Goal: Task Accomplishment & Management: Use online tool/utility

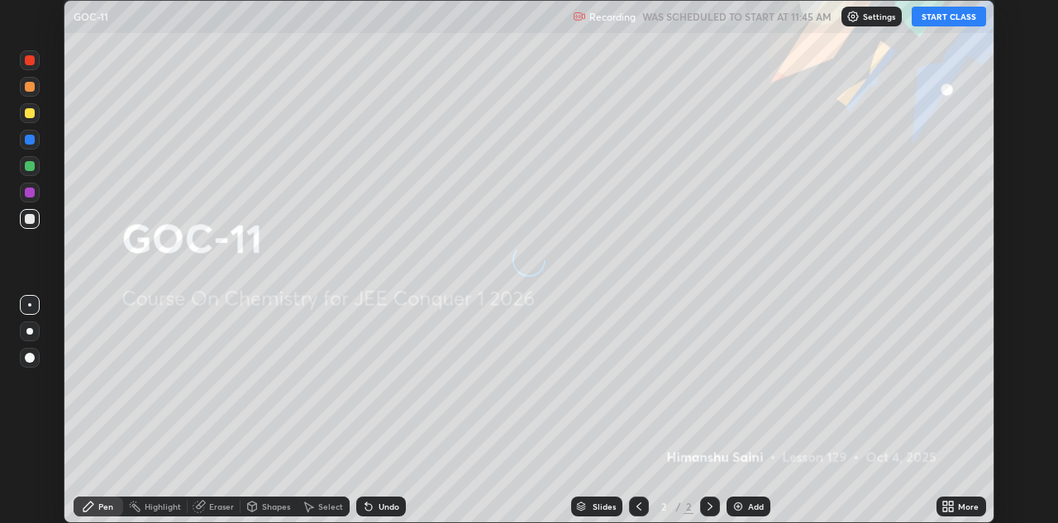
scroll to position [523, 1057]
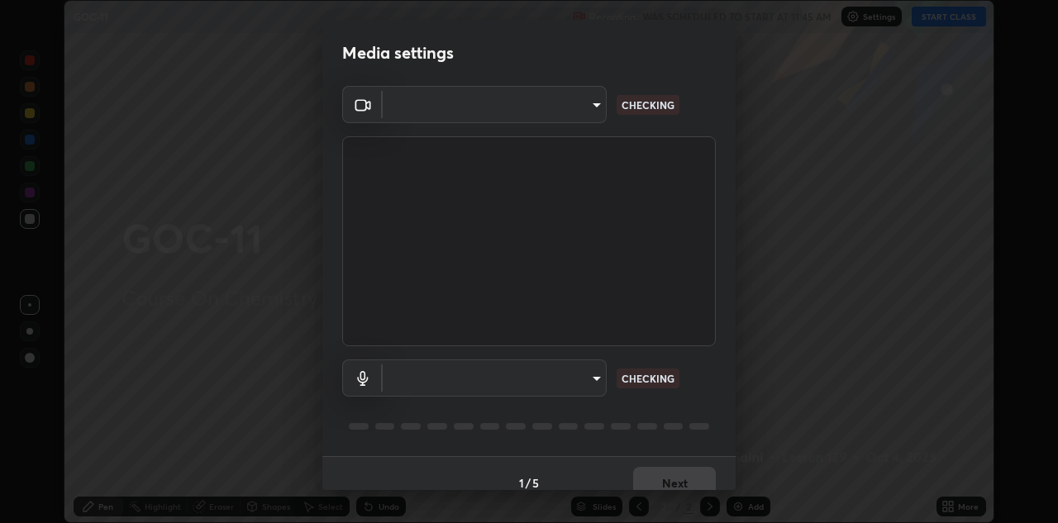
click at [602, 380] on body "Erase all GOC-11 Recording WAS SCHEDULED TO START AT 11:45 AM Settings START CL…" at bounding box center [529, 261] width 1058 height 523
type input "6dd7f26dd43dc758996b1cf006e2949f7a02bee9d132d5f3f41e5eef0e7c266f"
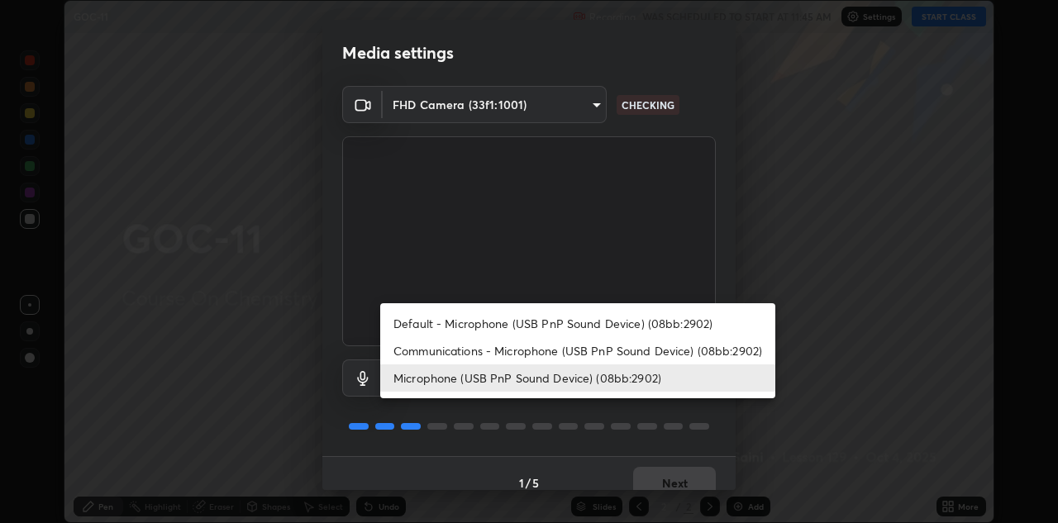
click at [632, 342] on li "Communications - Microphone (USB PnP Sound Device) (08bb:2902)" at bounding box center [577, 350] width 395 height 27
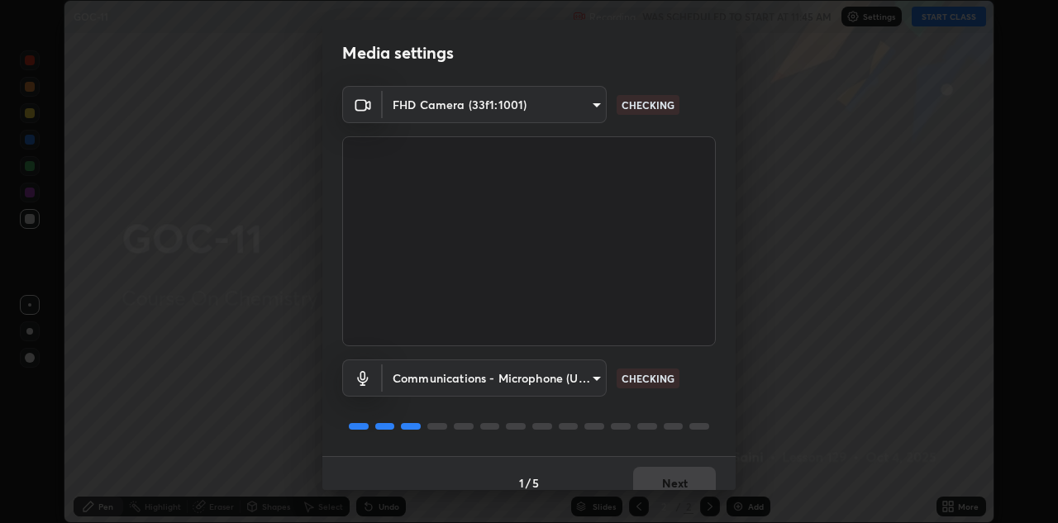
click at [600, 375] on body "Erase all GOC-11 Recording WAS SCHEDULED TO START AT 11:45 AM Settings START CL…" at bounding box center [529, 261] width 1058 height 523
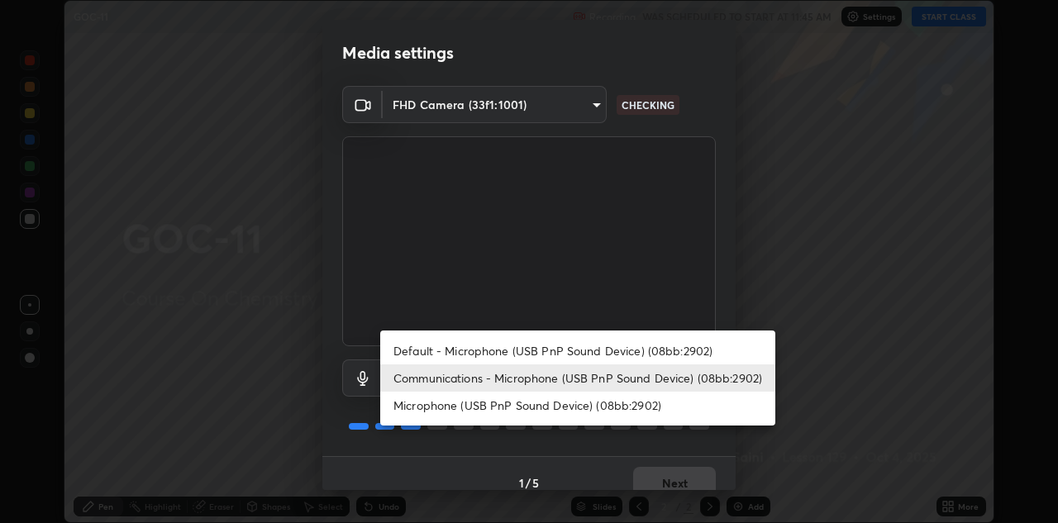
click at [592, 408] on li "Microphone (USB PnP Sound Device) (08bb:2902)" at bounding box center [577, 405] width 395 height 27
type input "a07e0359a085a1bc4cc679dbd60ce8037715fa18570e4c09fc2009039dcf4ab1"
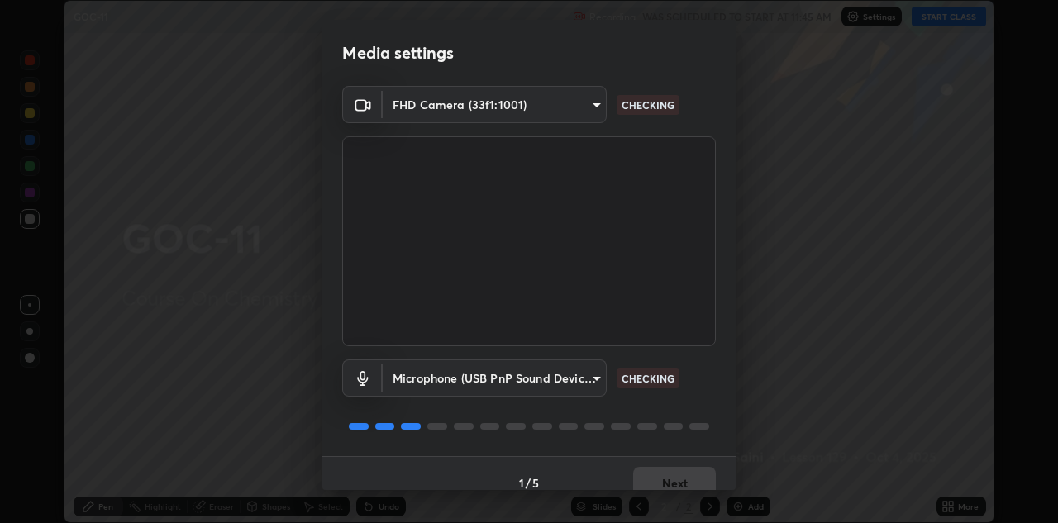
scroll to position [19, 0]
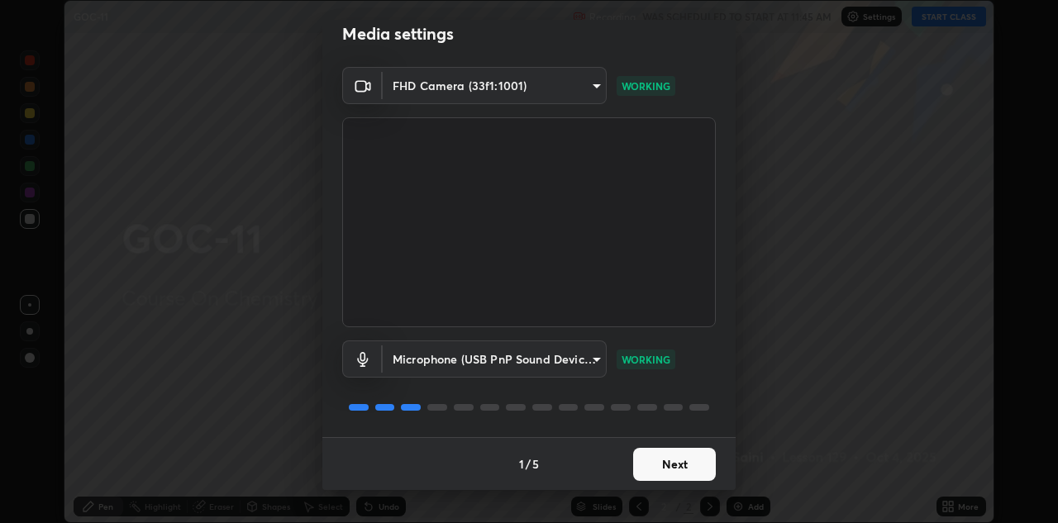
click at [680, 465] on button "Next" at bounding box center [674, 464] width 83 height 33
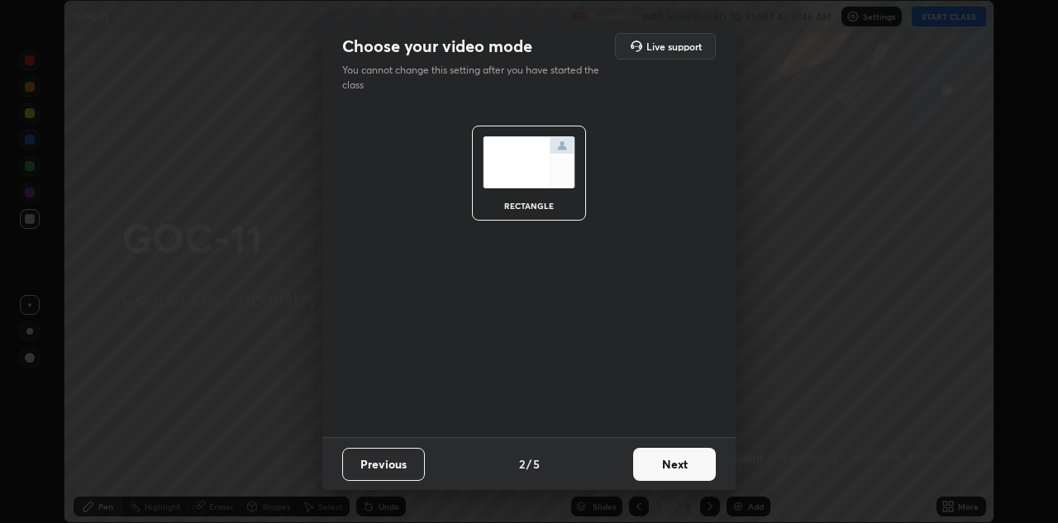
scroll to position [0, 0]
click at [682, 470] on button "Next" at bounding box center [674, 464] width 83 height 33
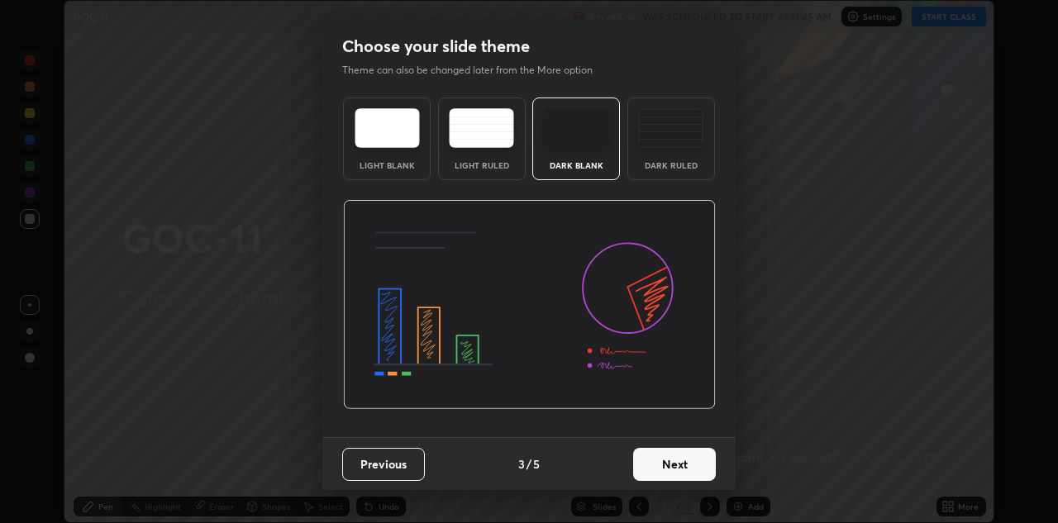
click at [685, 470] on button "Next" at bounding box center [674, 464] width 83 height 33
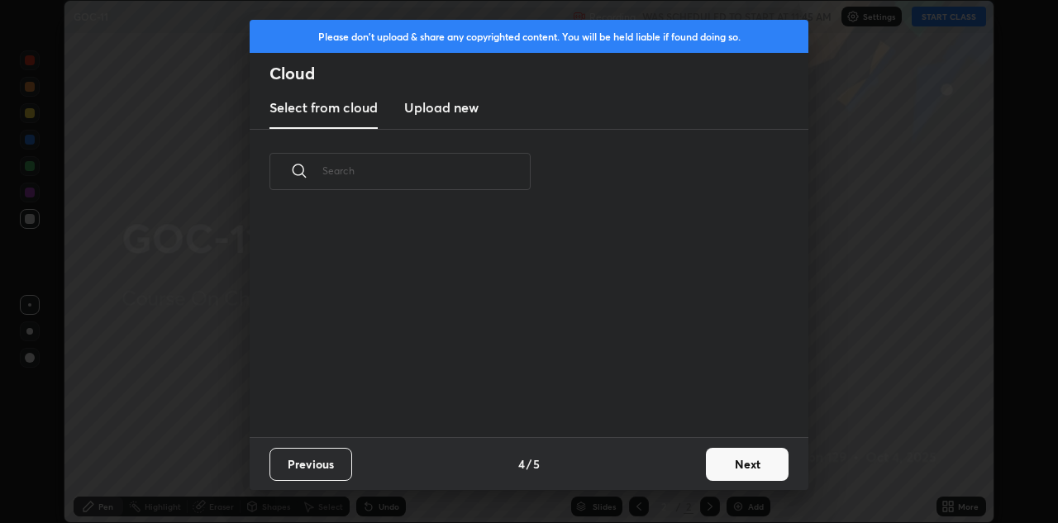
click at [717, 465] on button "Next" at bounding box center [747, 464] width 83 height 33
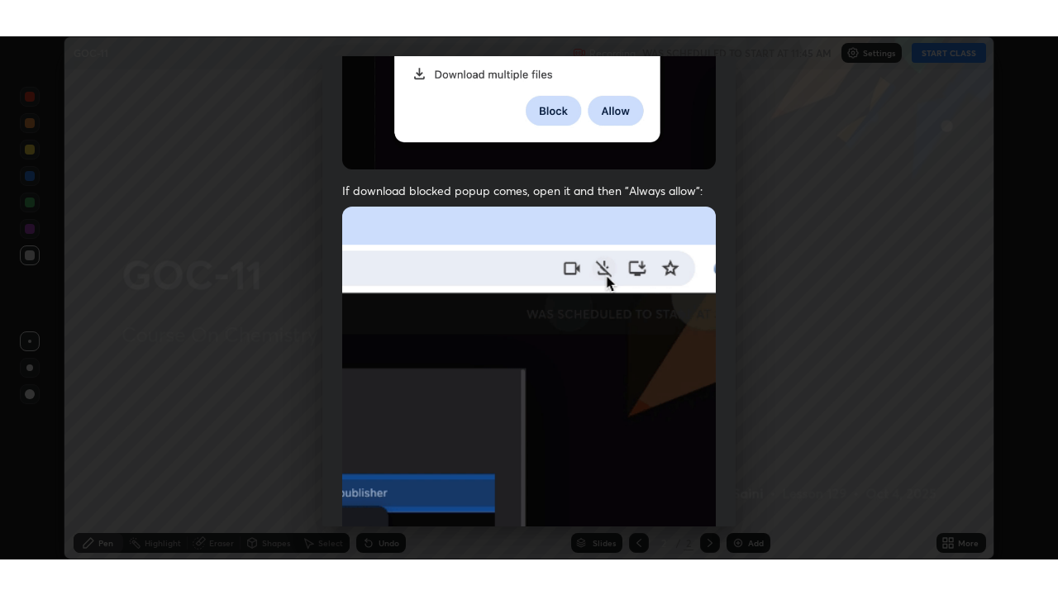
scroll to position [356, 0]
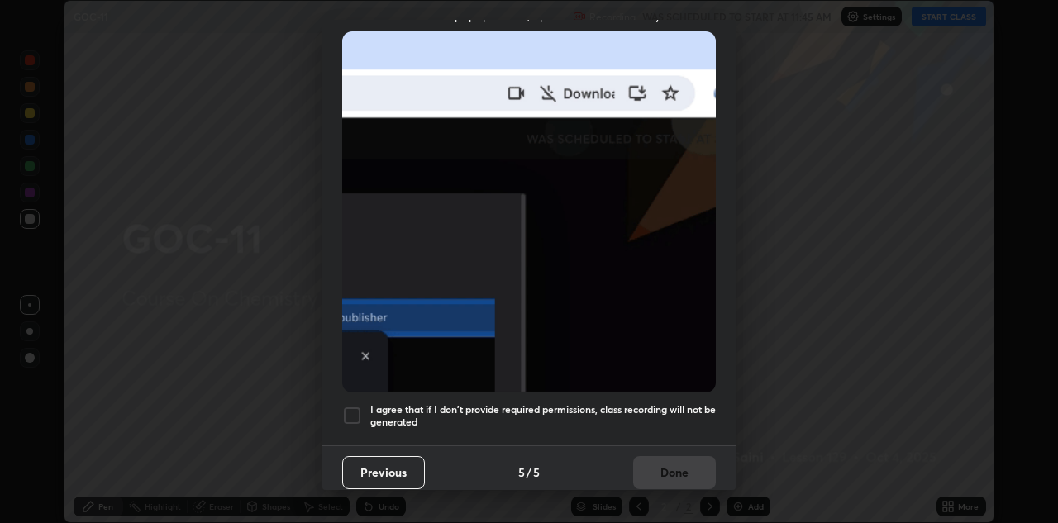
click at [653, 403] on h5 "I agree that if I don't provide required permissions, class recording will not …" at bounding box center [543, 416] width 346 height 26
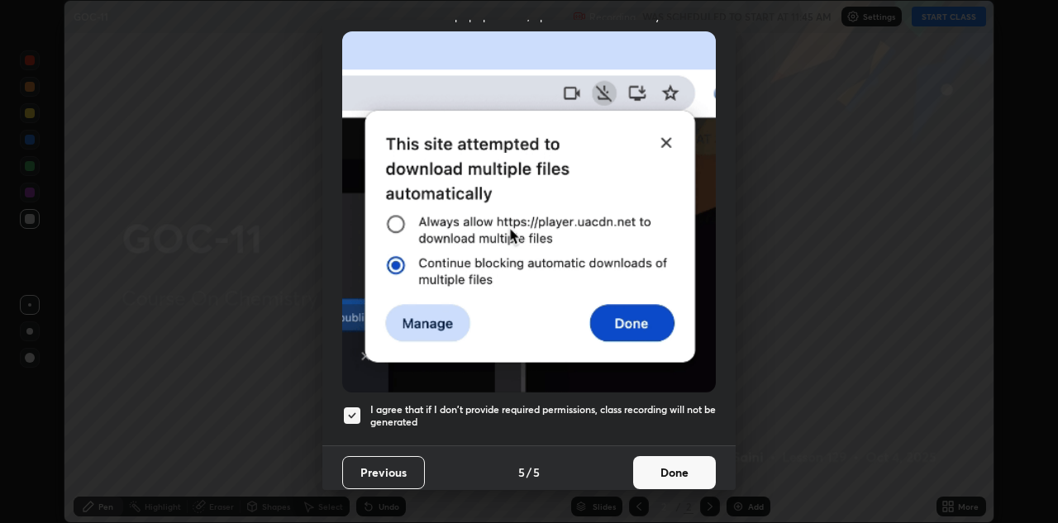
click at [665, 469] on button "Done" at bounding box center [674, 472] width 83 height 33
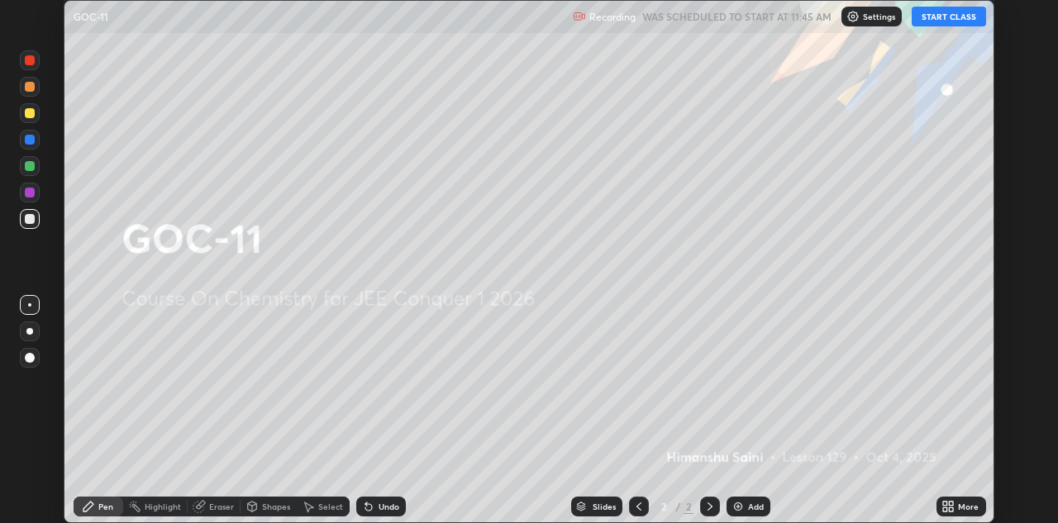
click at [944, 502] on icon at bounding box center [945, 504] width 4 height 4
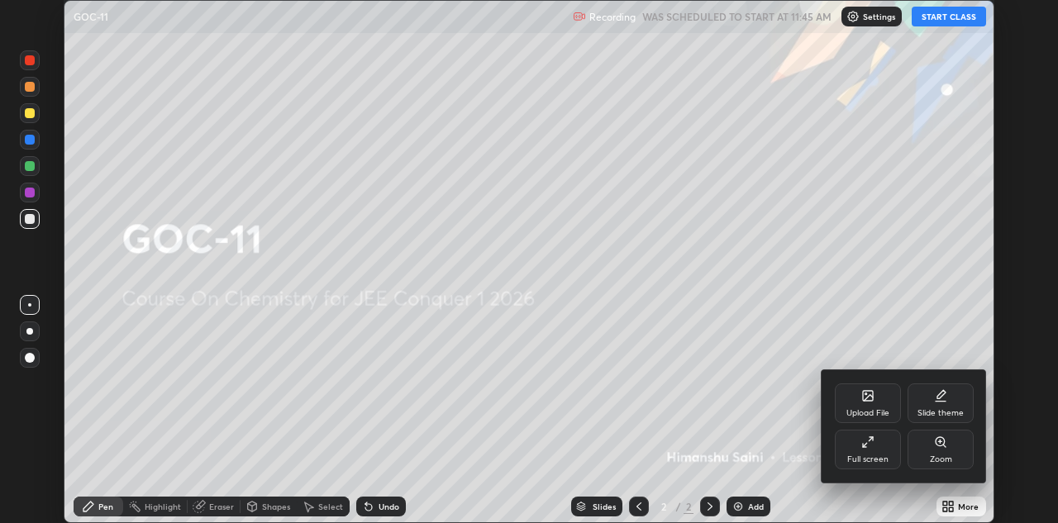
click at [869, 449] on div "Full screen" at bounding box center [868, 450] width 66 height 40
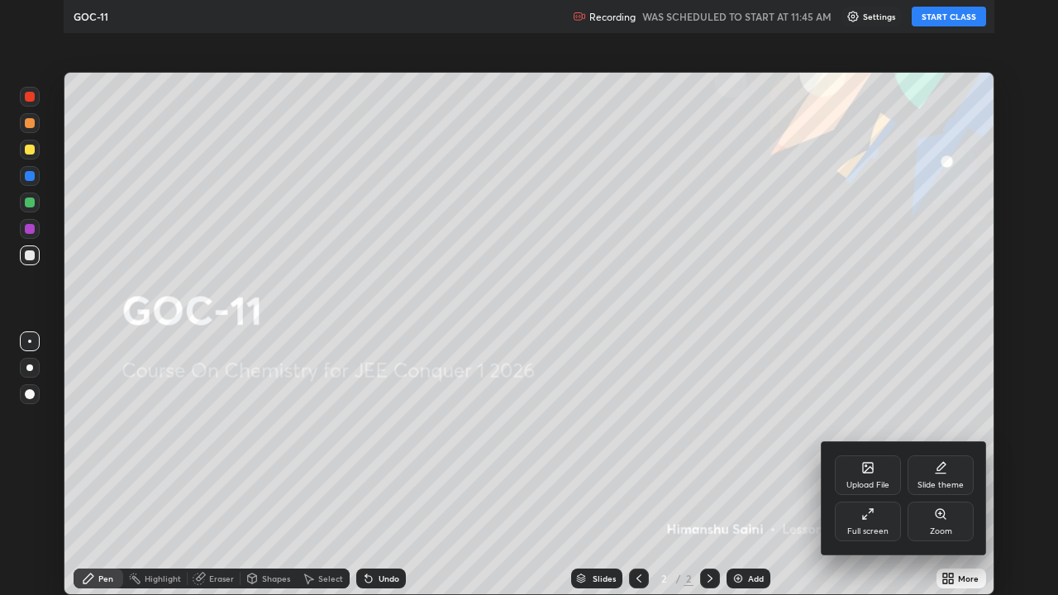
scroll to position [595, 1058]
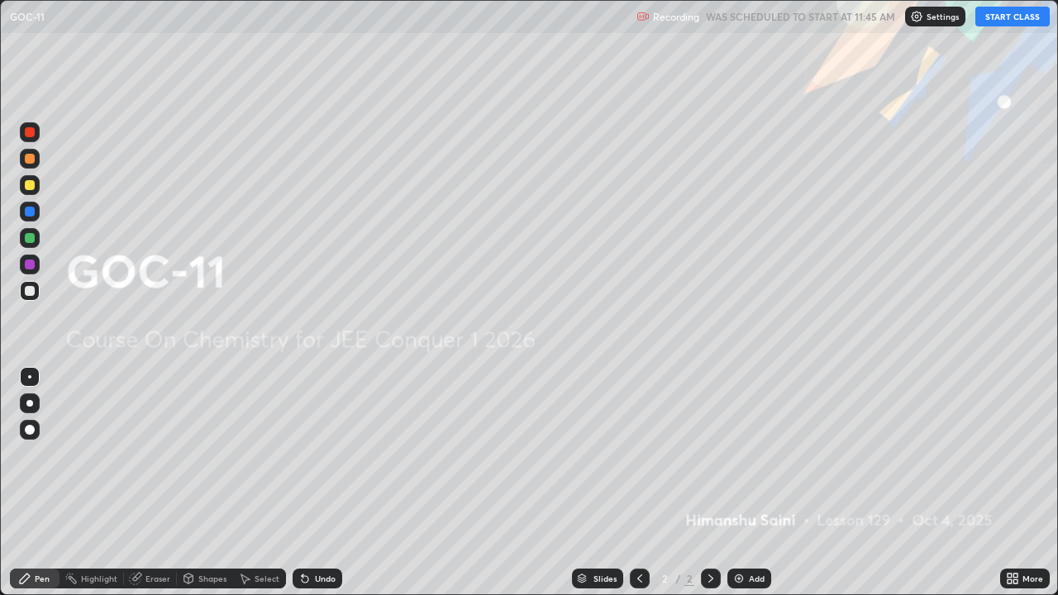
click at [1023, 17] on button "START CLASS" at bounding box center [1012, 17] width 74 height 20
click at [744, 522] on div "Add" at bounding box center [749, 579] width 44 height 20
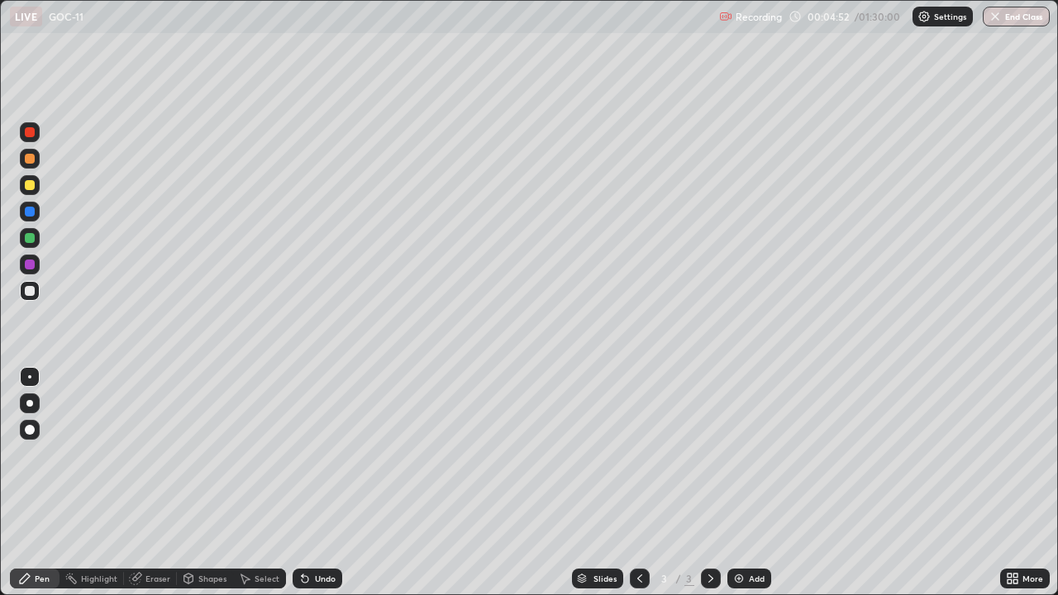
click at [645, 522] on div at bounding box center [640, 579] width 20 height 20
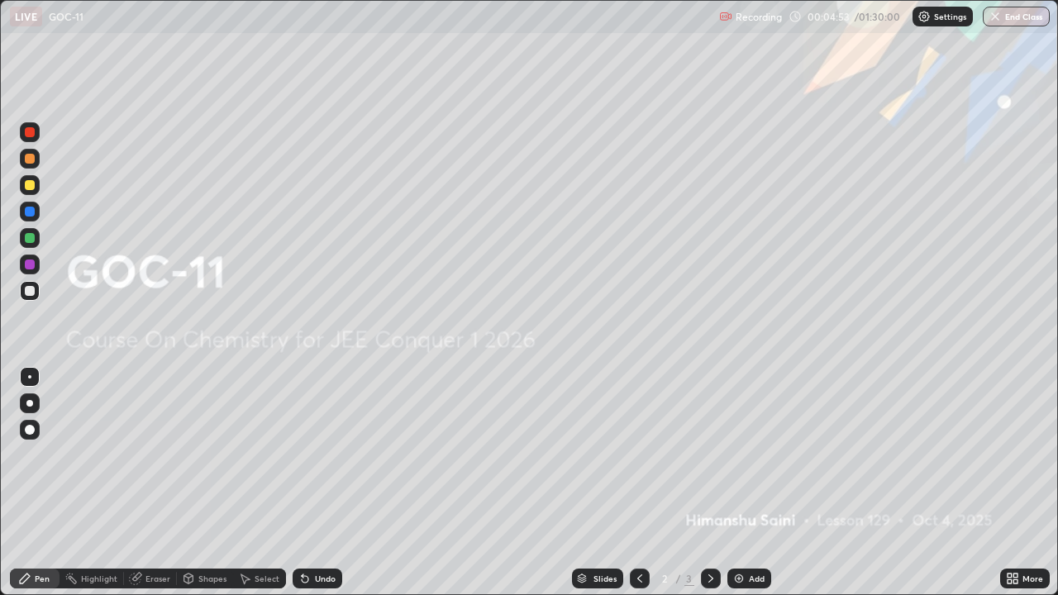
click at [709, 522] on icon at bounding box center [710, 578] width 13 height 13
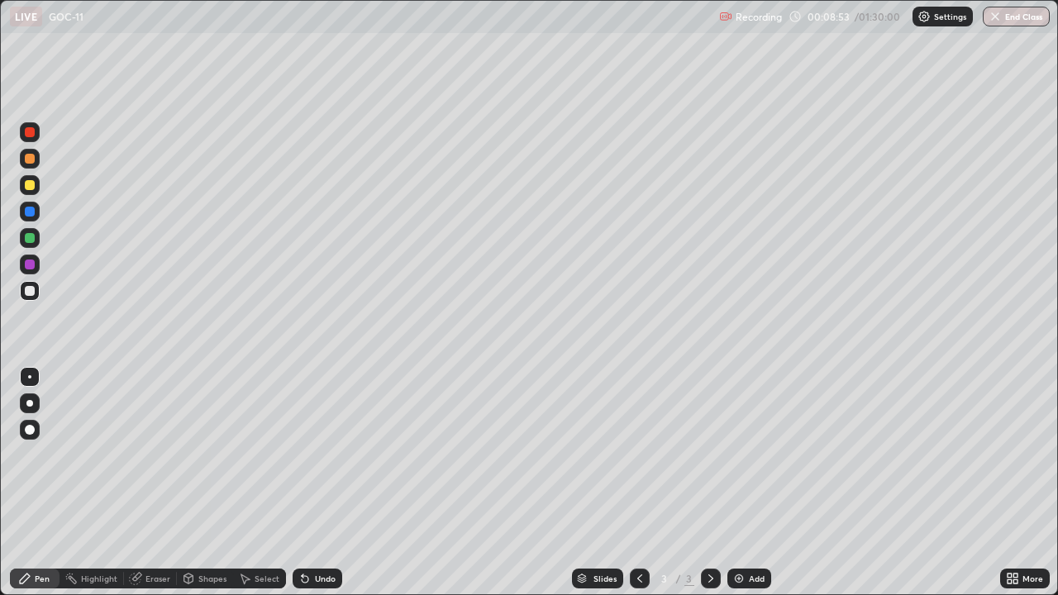
click at [36, 433] on div at bounding box center [30, 430] width 20 height 20
click at [39, 522] on div "Pen" at bounding box center [42, 579] width 15 height 8
click at [638, 522] on icon at bounding box center [639, 578] width 13 height 13
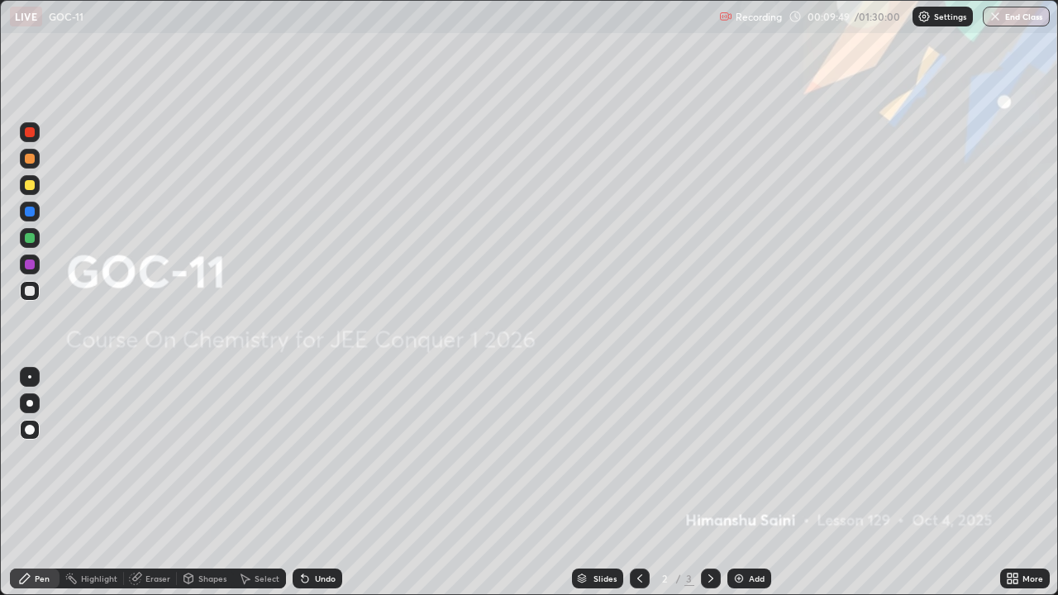
click at [711, 522] on icon at bounding box center [710, 578] width 13 height 13
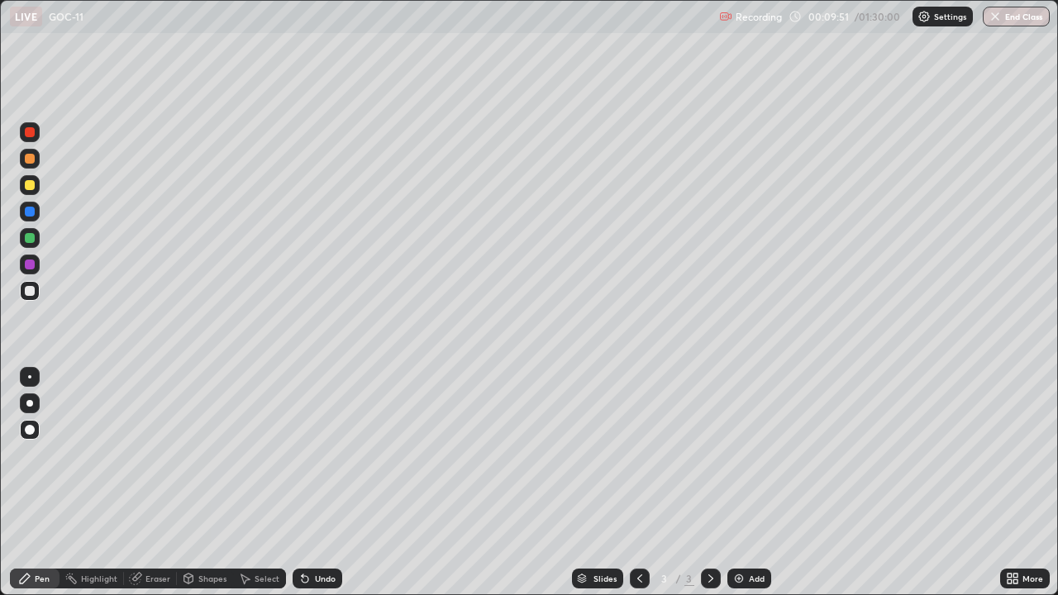
click at [34, 188] on div at bounding box center [30, 185] width 20 height 20
click at [644, 522] on icon at bounding box center [639, 578] width 13 height 13
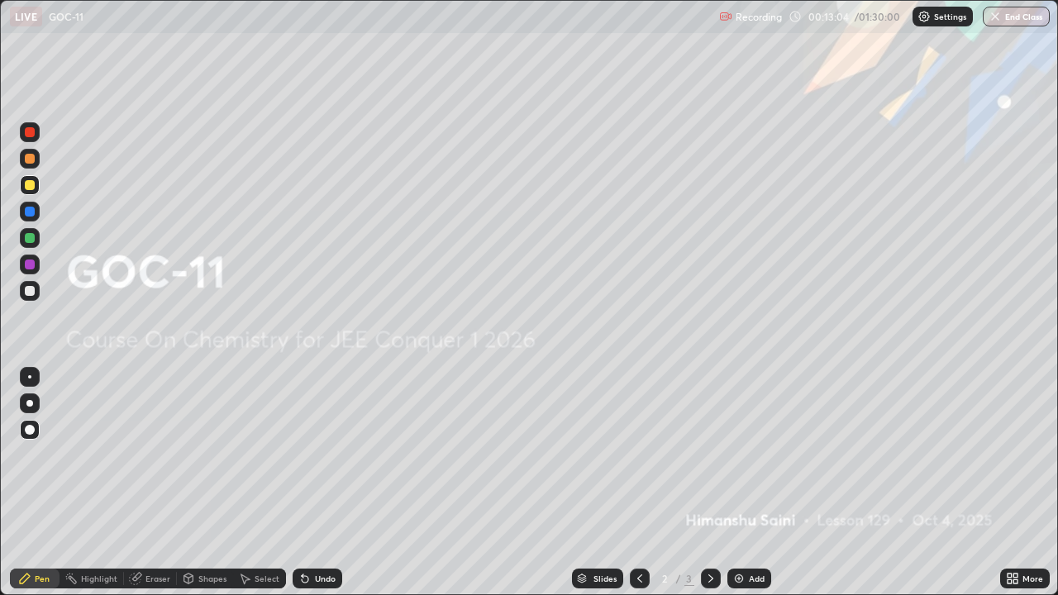
click at [710, 522] on icon at bounding box center [710, 579] width 5 height 8
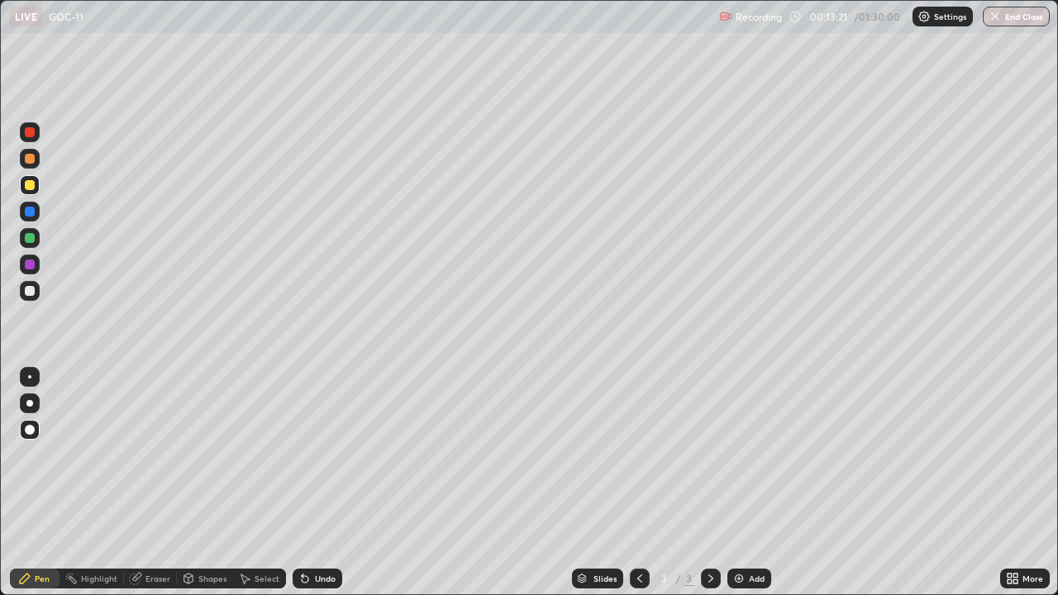
click at [29, 213] on div at bounding box center [30, 212] width 10 height 10
click at [315, 522] on div "Undo" at bounding box center [325, 579] width 21 height 8
click at [28, 240] on div at bounding box center [30, 238] width 10 height 10
click at [26, 298] on div at bounding box center [30, 291] width 20 height 20
click at [315, 522] on div "Undo" at bounding box center [325, 579] width 21 height 8
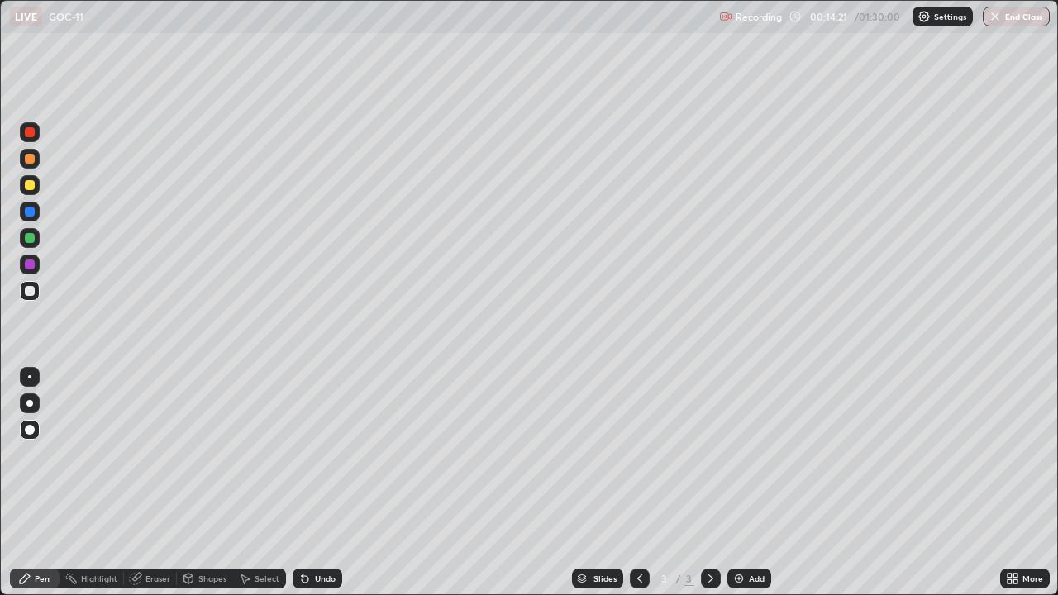
click at [310, 522] on div "Undo" at bounding box center [318, 579] width 50 height 20
click at [325, 522] on div "Undo" at bounding box center [325, 579] width 21 height 8
click at [322, 522] on div "Undo" at bounding box center [325, 579] width 21 height 8
click at [37, 267] on div at bounding box center [30, 265] width 20 height 20
click at [941, 522] on div "Slides 3 / 3 Add" at bounding box center [671, 578] width 658 height 33
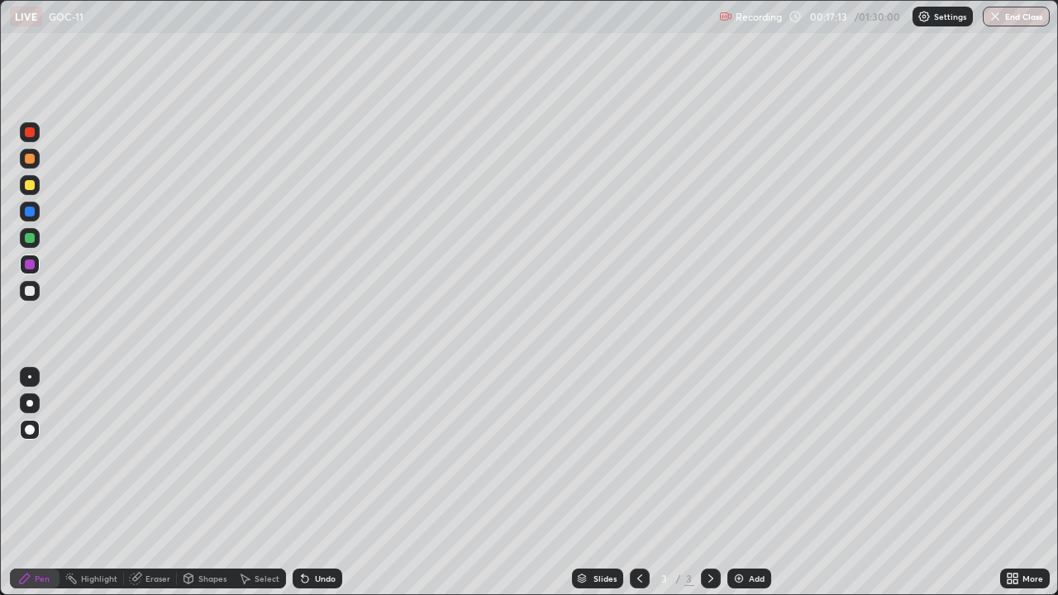
click at [944, 522] on div "Slides 3 / 3 Add" at bounding box center [671, 578] width 658 height 33
click at [948, 522] on div "Slides 3 / 3 Add" at bounding box center [671, 578] width 658 height 33
click at [947, 522] on div "Slides 3 / 3 Add" at bounding box center [671, 578] width 658 height 33
click at [747, 522] on div "Add" at bounding box center [749, 579] width 44 height 20
click at [316, 522] on div "Undo" at bounding box center [325, 579] width 21 height 8
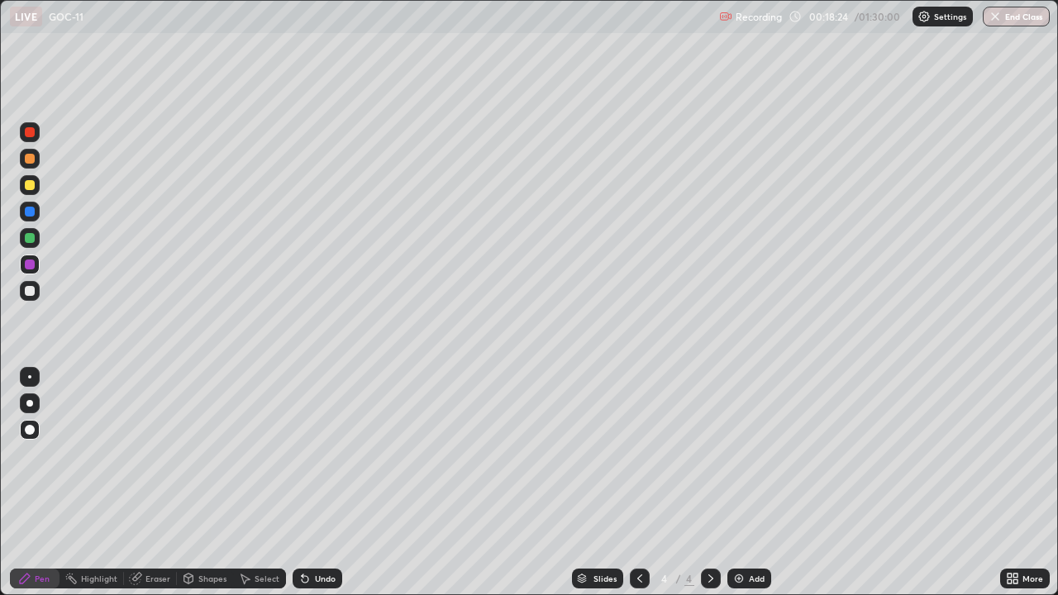
click at [318, 522] on div "Undo" at bounding box center [325, 579] width 21 height 8
click at [315, 522] on div "Undo" at bounding box center [325, 579] width 21 height 8
click at [312, 522] on div "Undo" at bounding box center [318, 579] width 50 height 20
click at [308, 522] on icon at bounding box center [304, 578] width 13 height 13
click at [309, 522] on icon at bounding box center [304, 578] width 13 height 13
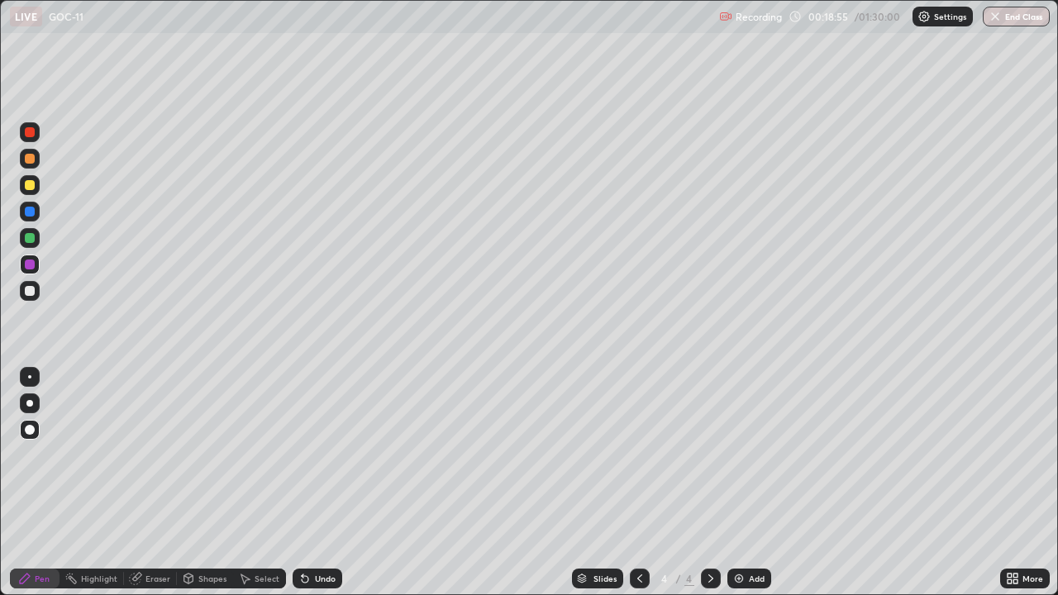
click at [34, 293] on div at bounding box center [30, 291] width 10 height 10
click at [29, 265] on div at bounding box center [30, 265] width 10 height 10
click at [31, 188] on div at bounding box center [30, 185] width 10 height 10
click at [756, 522] on div "Add" at bounding box center [757, 579] width 16 height 8
click at [637, 522] on icon at bounding box center [639, 579] width 5 height 8
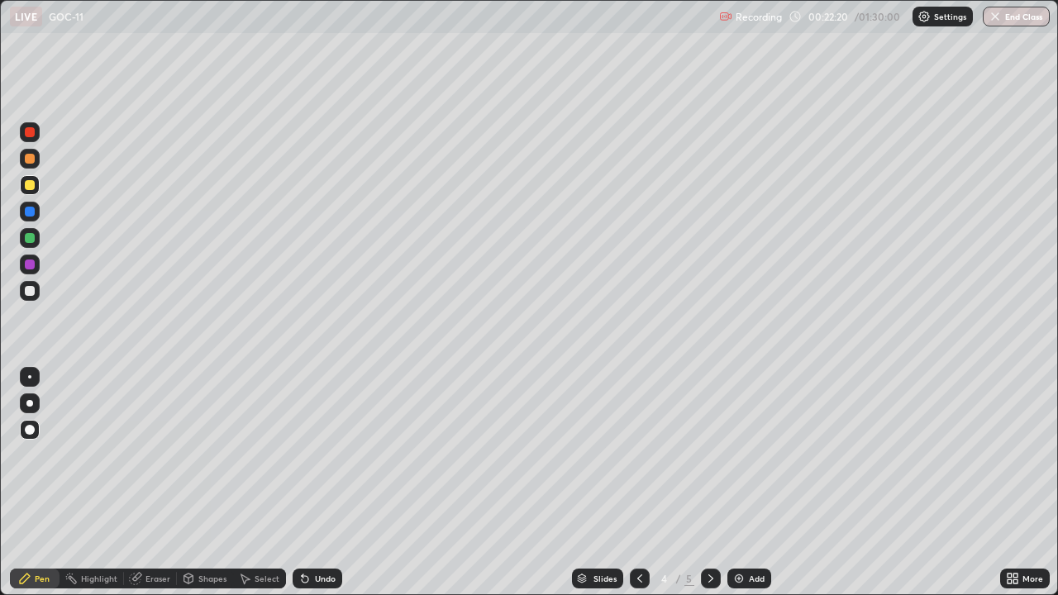
click at [716, 522] on div at bounding box center [711, 579] width 20 height 20
click at [36, 217] on div at bounding box center [30, 212] width 20 height 20
click at [320, 522] on div "Undo" at bounding box center [325, 579] width 21 height 8
click at [321, 522] on div "Undo" at bounding box center [325, 579] width 21 height 8
click at [749, 522] on div "Add" at bounding box center [757, 579] width 16 height 8
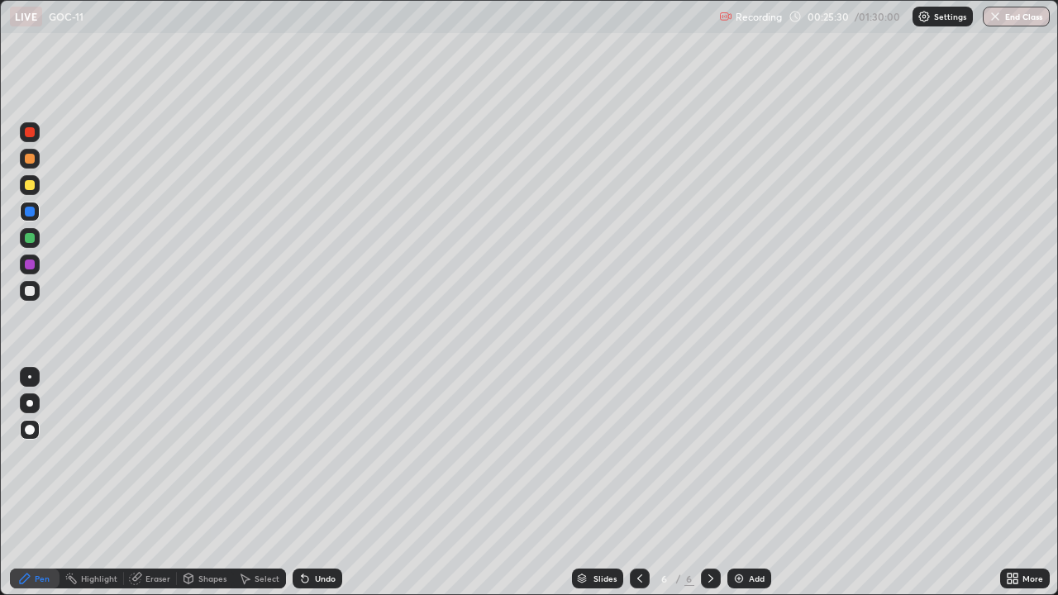
click at [31, 293] on div at bounding box center [30, 291] width 10 height 10
click at [636, 522] on icon at bounding box center [639, 578] width 13 height 13
click at [709, 522] on icon at bounding box center [710, 578] width 13 height 13
click at [638, 522] on icon at bounding box center [639, 578] width 13 height 13
click at [709, 522] on icon at bounding box center [710, 578] width 13 height 13
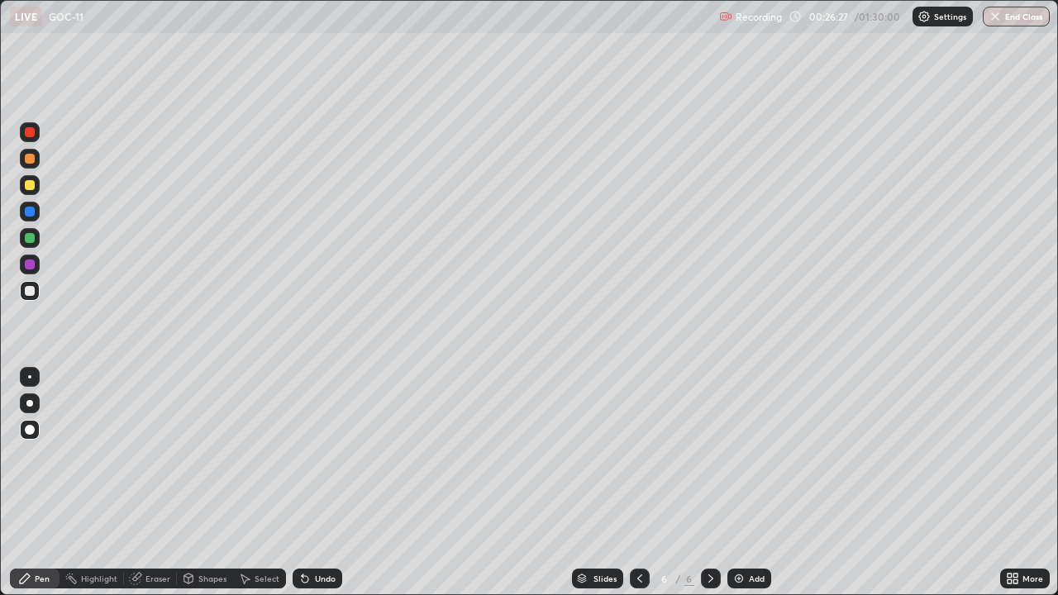
click at [28, 185] on div at bounding box center [30, 185] width 10 height 10
click at [28, 297] on div at bounding box center [30, 291] width 20 height 20
click at [26, 241] on div at bounding box center [30, 238] width 10 height 10
click at [752, 522] on div "Add" at bounding box center [749, 579] width 44 height 20
click at [25, 189] on div at bounding box center [30, 185] width 20 height 20
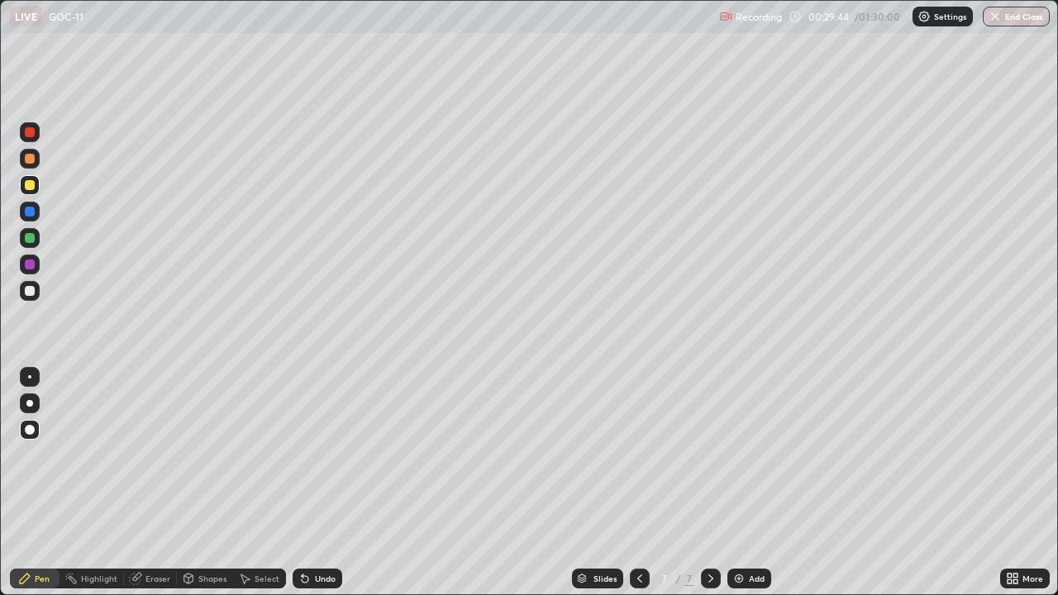
click at [335, 522] on div "Undo" at bounding box center [318, 579] width 50 height 20
click at [331, 522] on div "Undo" at bounding box center [325, 579] width 21 height 8
click at [327, 522] on div "Undo" at bounding box center [318, 579] width 50 height 20
click at [642, 522] on icon at bounding box center [639, 578] width 13 height 13
click at [640, 522] on icon at bounding box center [639, 578] width 13 height 13
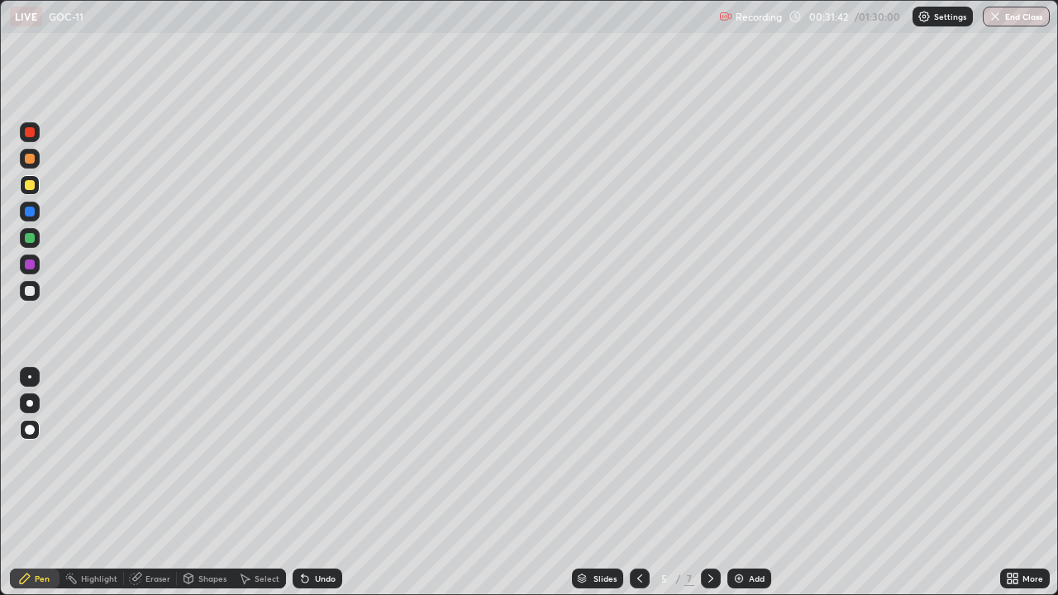
click at [711, 522] on icon at bounding box center [710, 579] width 5 height 8
click at [709, 522] on icon at bounding box center [710, 578] width 13 height 13
click at [742, 522] on img at bounding box center [738, 578] width 13 height 13
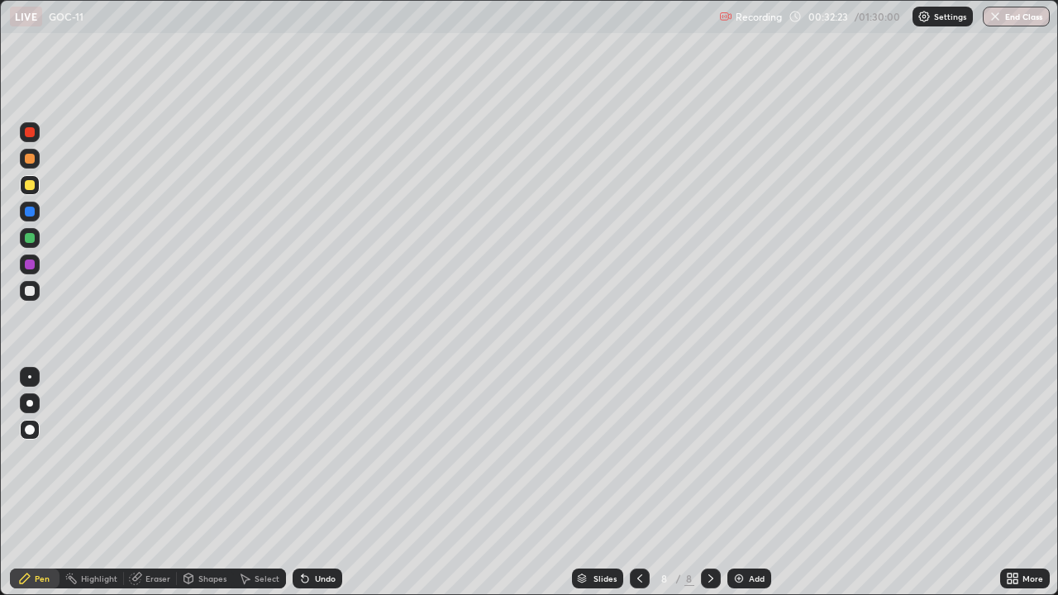
click at [21, 213] on div at bounding box center [30, 212] width 20 height 20
click at [46, 522] on div "Pen" at bounding box center [35, 579] width 50 height 20
click at [31, 188] on div at bounding box center [30, 185] width 10 height 10
click at [308, 522] on icon at bounding box center [304, 578] width 13 height 13
click at [137, 522] on icon at bounding box center [135, 578] width 13 height 13
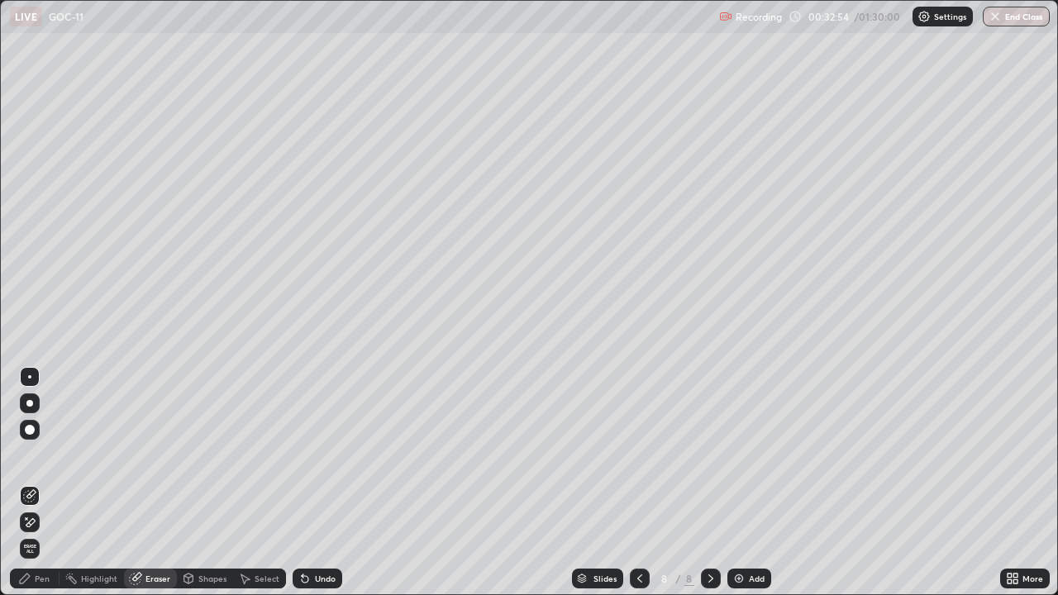
click at [51, 522] on div "Pen" at bounding box center [35, 579] width 50 height 20
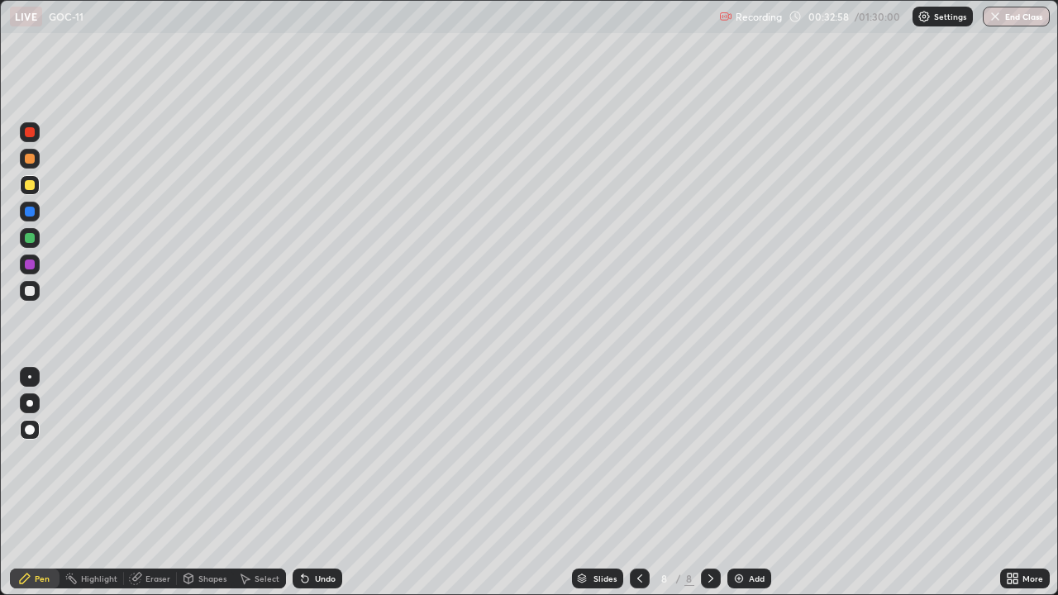
click at [332, 522] on div "Undo" at bounding box center [325, 579] width 21 height 8
click at [317, 522] on div "Undo" at bounding box center [325, 579] width 21 height 8
click at [322, 522] on div "Undo" at bounding box center [318, 579] width 50 height 20
click at [30, 212] on div at bounding box center [30, 212] width 10 height 10
click at [303, 522] on icon at bounding box center [305, 579] width 7 height 7
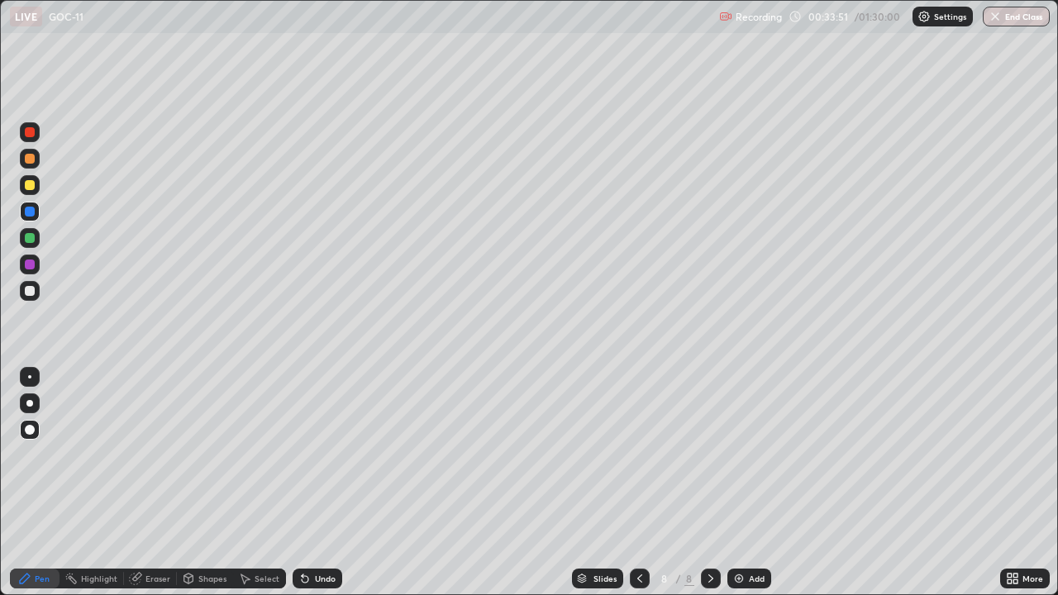
click at [317, 522] on div "Undo" at bounding box center [325, 579] width 21 height 8
click at [319, 522] on div "Undo" at bounding box center [325, 579] width 21 height 8
click at [315, 522] on div "Undo" at bounding box center [318, 579] width 50 height 20
click at [331, 522] on div "Undo" at bounding box center [318, 579] width 50 height 20
click at [321, 522] on div "Undo" at bounding box center [318, 579] width 50 height 20
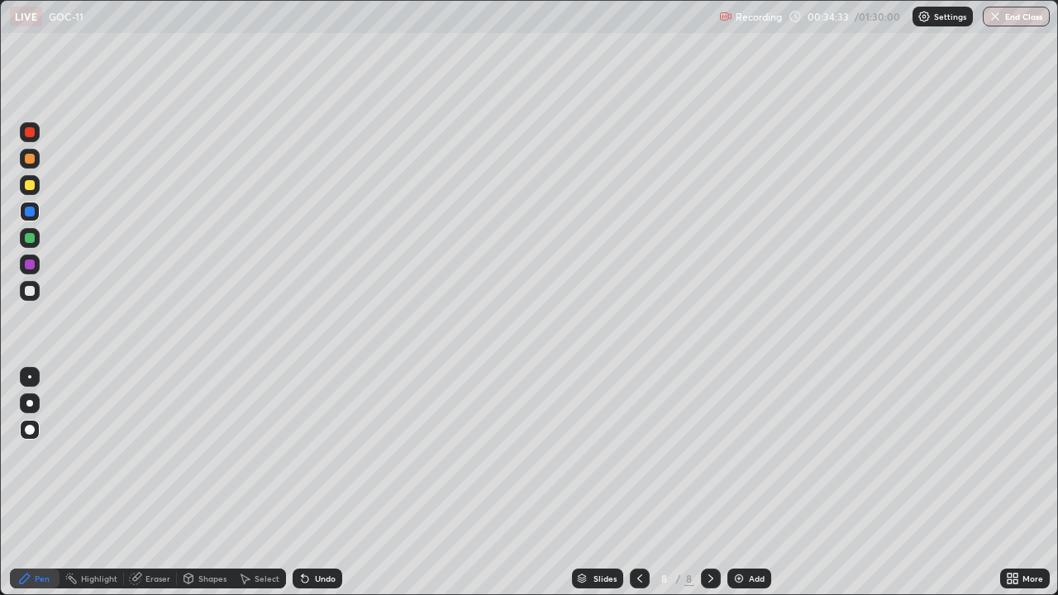
click at [28, 287] on div at bounding box center [30, 291] width 10 height 10
click at [751, 522] on div "Add" at bounding box center [749, 579] width 44 height 20
click at [36, 186] on div at bounding box center [30, 185] width 20 height 20
click at [310, 522] on div "Undo" at bounding box center [318, 579] width 50 height 20
click at [29, 215] on div at bounding box center [30, 212] width 10 height 10
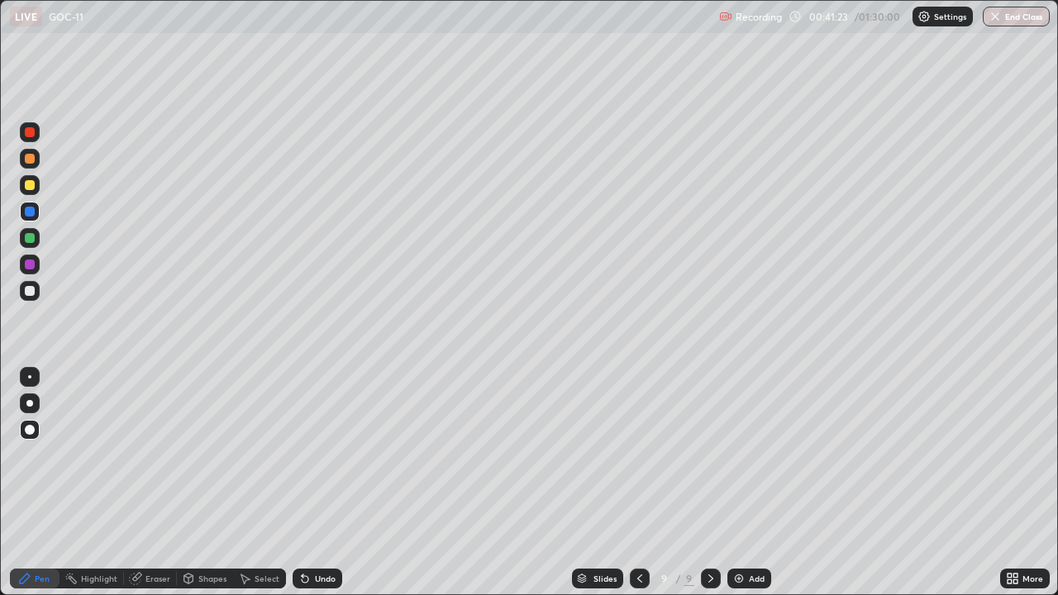
click at [751, 522] on div "Add" at bounding box center [757, 579] width 16 height 8
click at [28, 290] on div at bounding box center [30, 291] width 10 height 10
click at [50, 522] on div "Pen" at bounding box center [35, 579] width 50 height 20
click at [31, 185] on div at bounding box center [30, 185] width 10 height 10
click at [36, 184] on div at bounding box center [30, 185] width 20 height 20
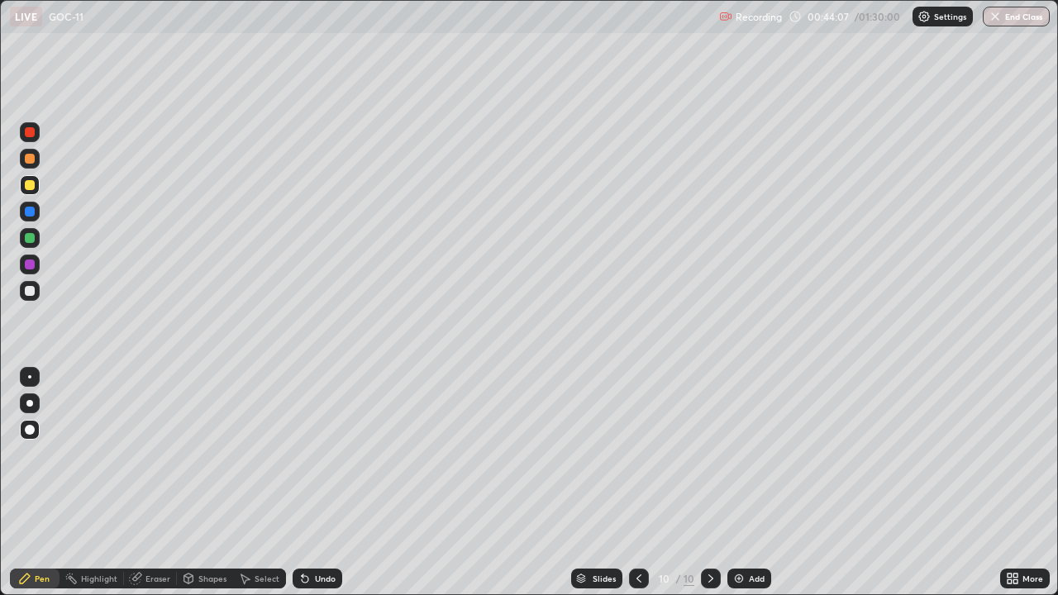
click at [168, 522] on div "Eraser" at bounding box center [157, 579] width 25 height 8
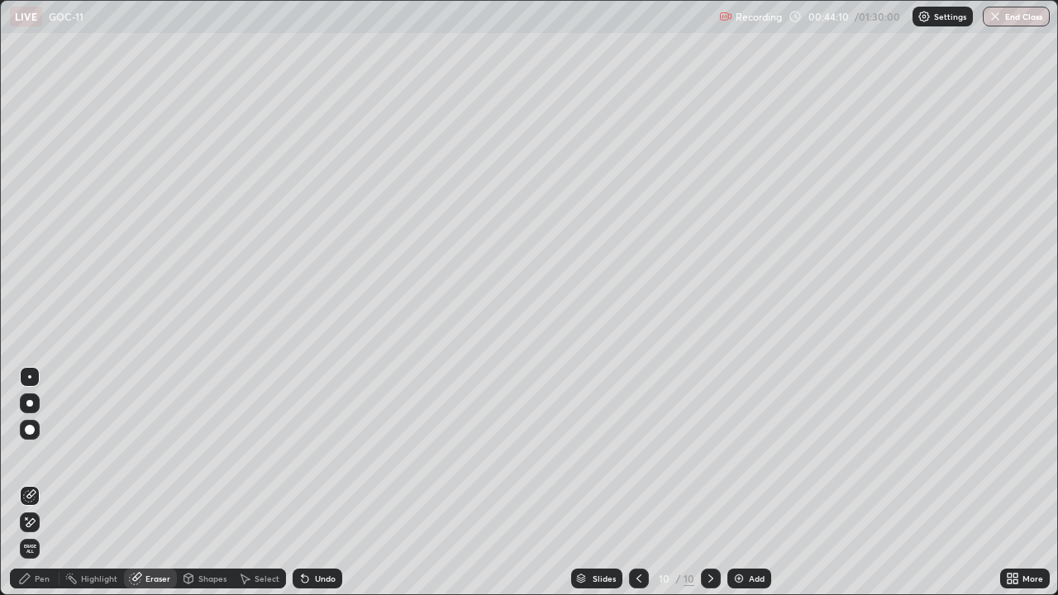
click at [48, 522] on div "Pen" at bounding box center [35, 579] width 50 height 20
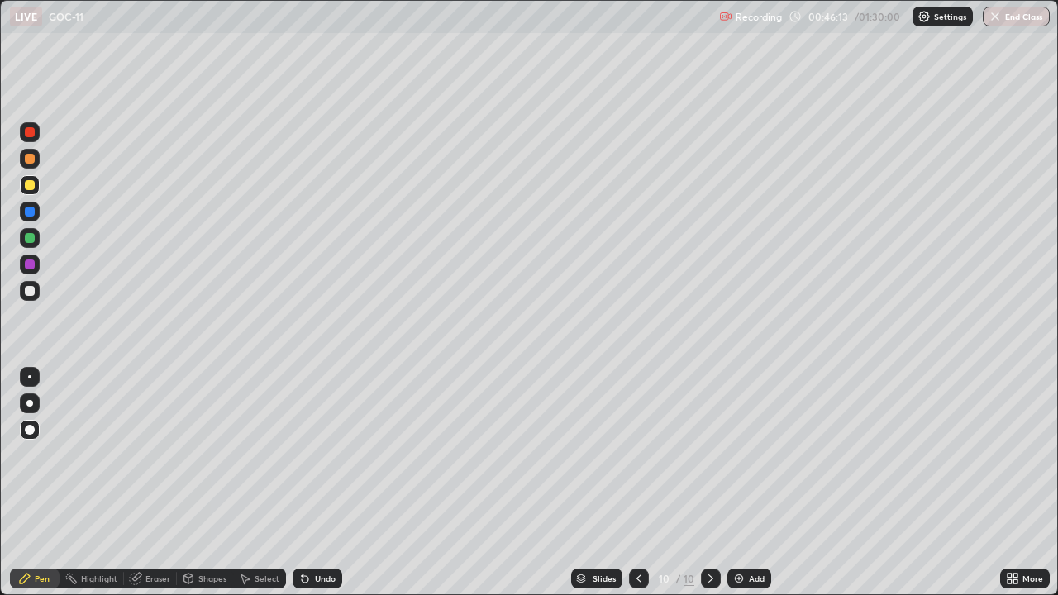
click at [749, 522] on div "Add" at bounding box center [757, 579] width 16 height 8
click at [29, 185] on div at bounding box center [30, 185] width 10 height 10
click at [33, 266] on div at bounding box center [30, 265] width 10 height 10
click at [31, 191] on div at bounding box center [30, 185] width 20 height 20
click at [28, 211] on div at bounding box center [30, 212] width 10 height 10
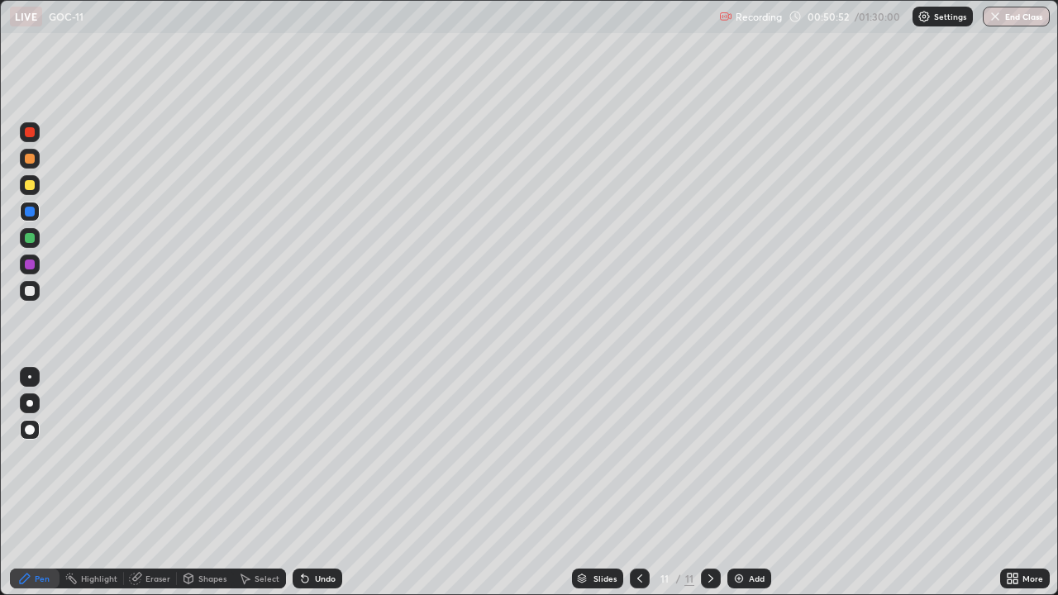
click at [637, 522] on icon at bounding box center [639, 578] width 13 height 13
click at [711, 522] on div at bounding box center [711, 579] width 20 height 20
click at [739, 522] on img at bounding box center [738, 578] width 13 height 13
click at [28, 185] on div at bounding box center [30, 185] width 10 height 10
click at [750, 522] on div "Add" at bounding box center [749, 579] width 44 height 20
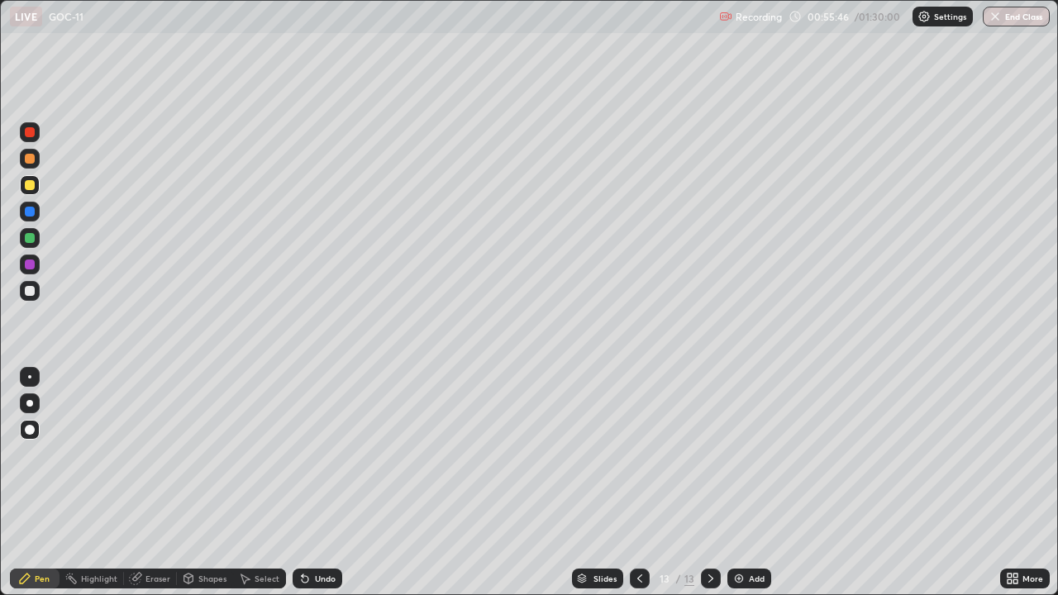
click at [20, 285] on div at bounding box center [30, 291] width 20 height 20
click at [41, 522] on div "Pen" at bounding box center [42, 579] width 15 height 8
click at [312, 522] on div "Undo" at bounding box center [318, 579] width 50 height 20
click at [316, 522] on div "Undo" at bounding box center [318, 579] width 50 height 20
click at [314, 522] on div "Undo" at bounding box center [318, 579] width 50 height 20
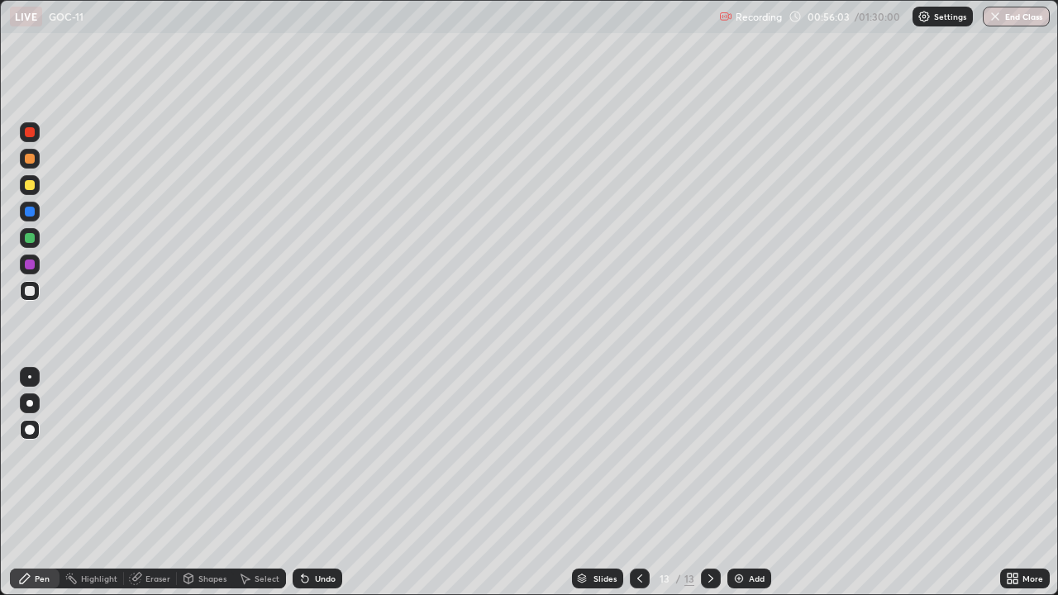
click at [148, 522] on div "Eraser" at bounding box center [157, 579] width 25 height 8
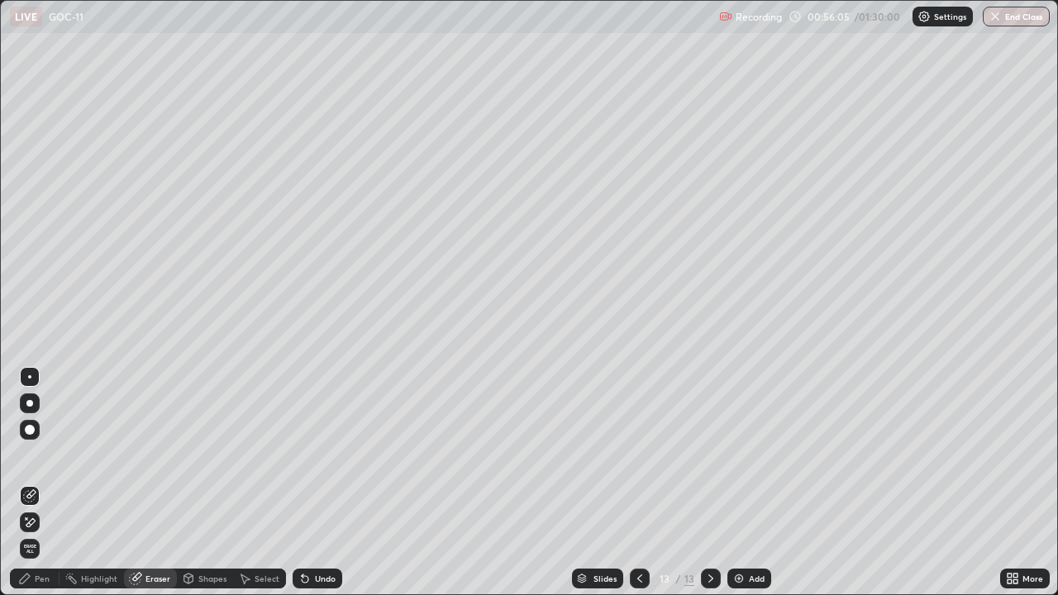
click at [49, 522] on div "Pen" at bounding box center [42, 579] width 15 height 8
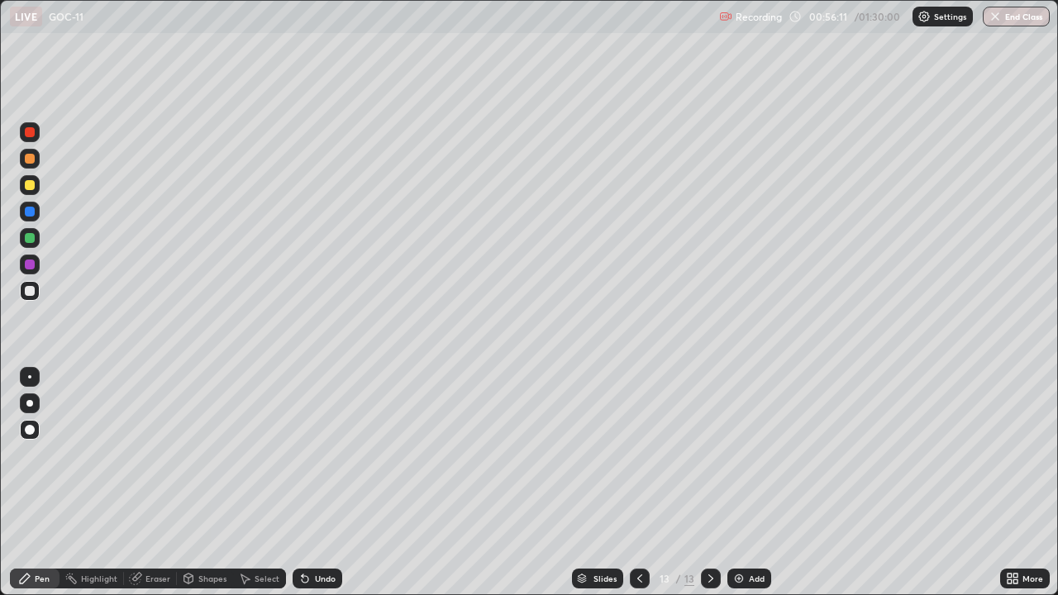
click at [163, 522] on div "Eraser" at bounding box center [157, 579] width 25 height 8
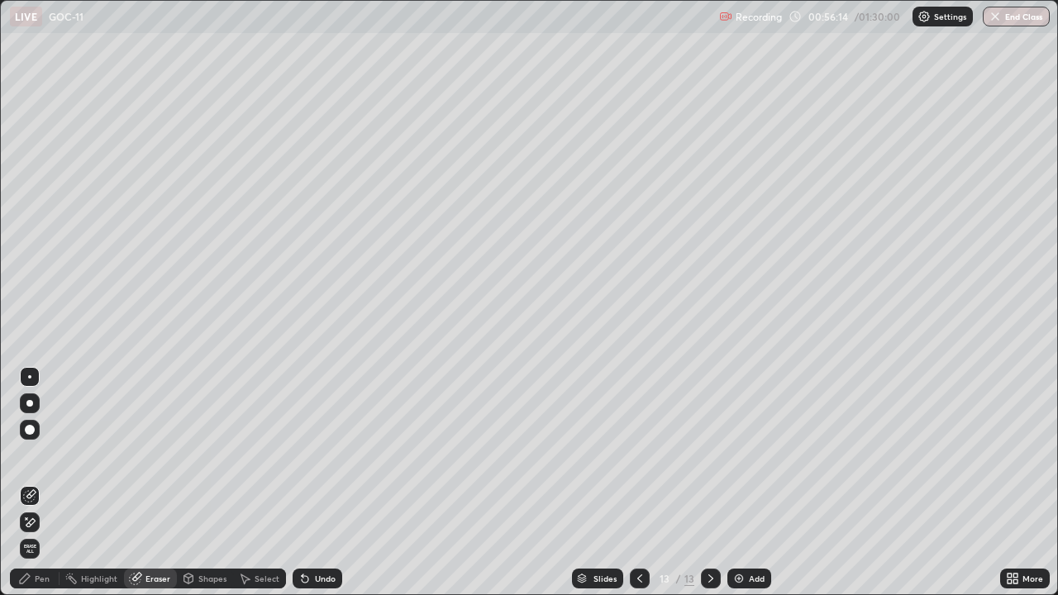
click at [41, 522] on div "Pen" at bounding box center [42, 579] width 15 height 8
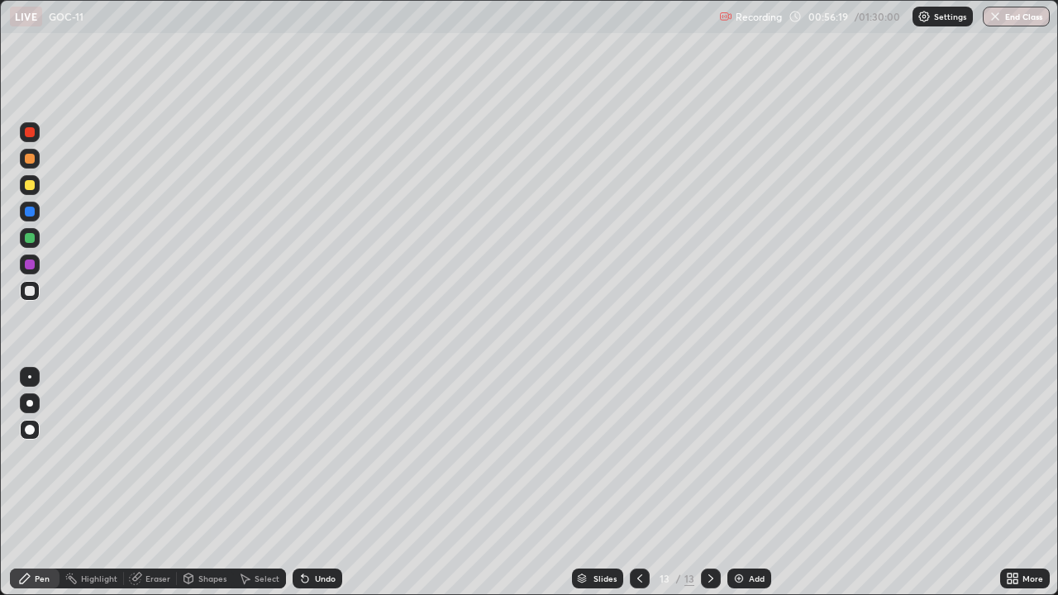
click at [29, 260] on div at bounding box center [30, 265] width 10 height 10
click at [28, 238] on div at bounding box center [30, 238] width 10 height 10
click at [26, 289] on div at bounding box center [30, 291] width 10 height 10
click at [29, 242] on div at bounding box center [30, 238] width 10 height 10
click at [317, 27] on div "LIVE GOC-11" at bounding box center [361, 16] width 703 height 33
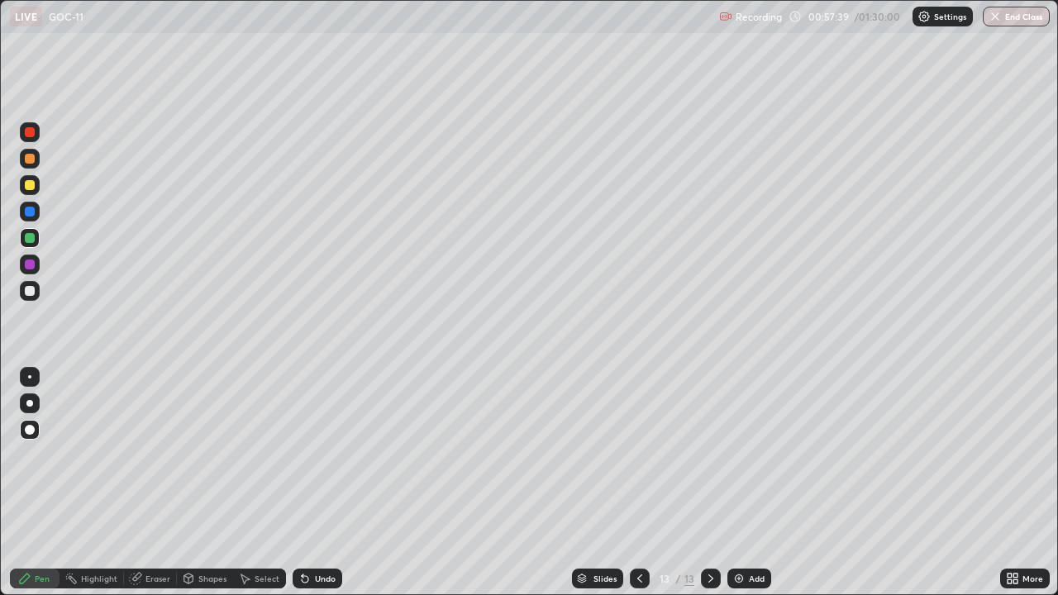
click at [30, 181] on div at bounding box center [30, 185] width 10 height 10
click at [305, 522] on icon at bounding box center [305, 579] width 7 height 7
click at [746, 522] on div "Add" at bounding box center [749, 579] width 44 height 20
click at [27, 188] on div at bounding box center [30, 185] width 10 height 10
click at [321, 522] on div "Undo" at bounding box center [325, 579] width 21 height 8
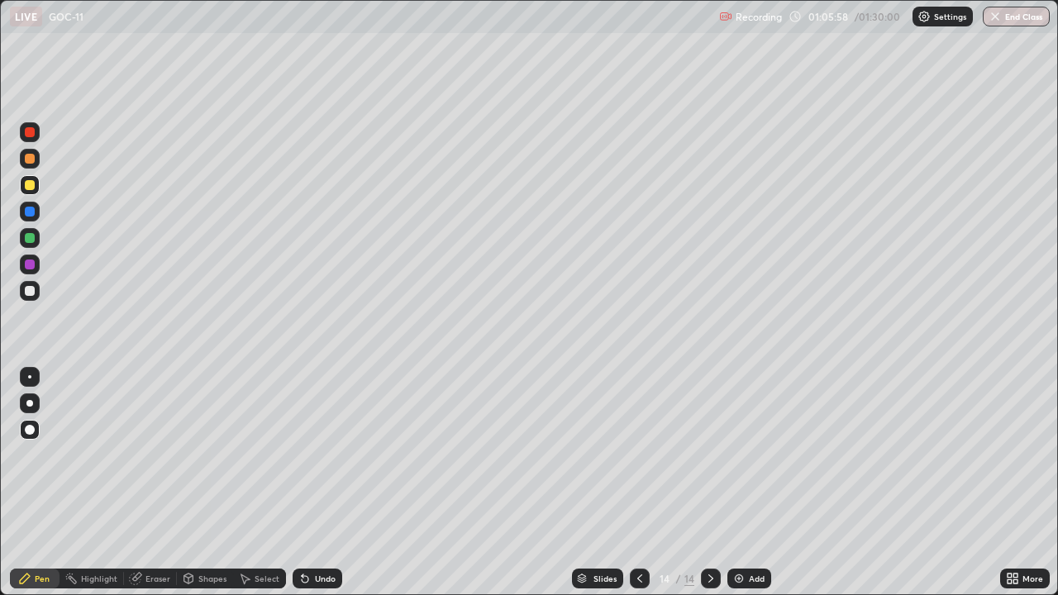
click at [30, 291] on div at bounding box center [30, 291] width 10 height 10
click at [318, 522] on div "Undo" at bounding box center [318, 579] width 50 height 20
click at [167, 522] on div "Eraser" at bounding box center [157, 579] width 25 height 8
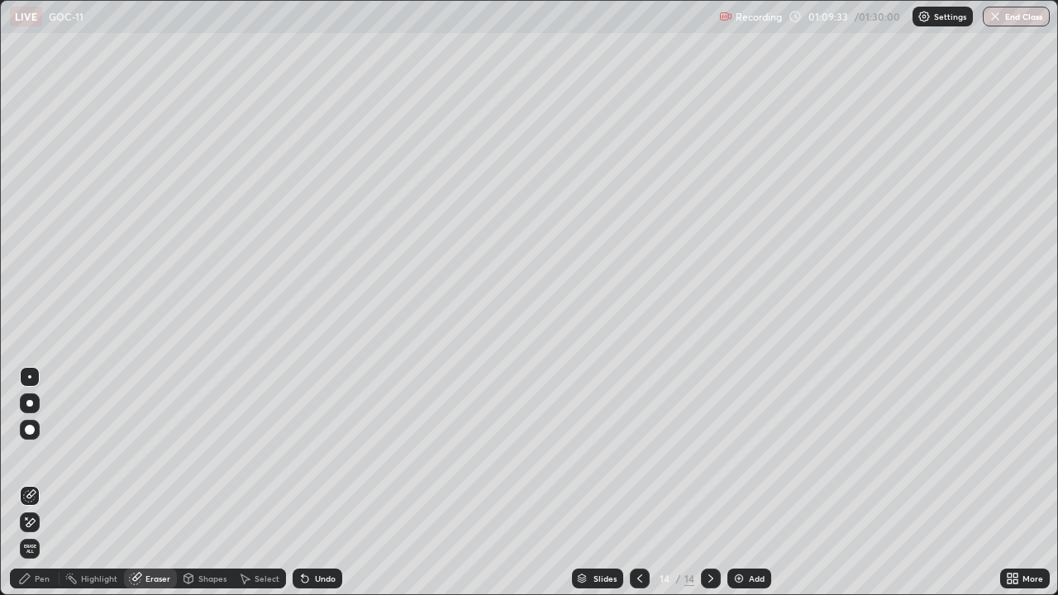
click at [49, 522] on div "Pen" at bounding box center [35, 579] width 50 height 20
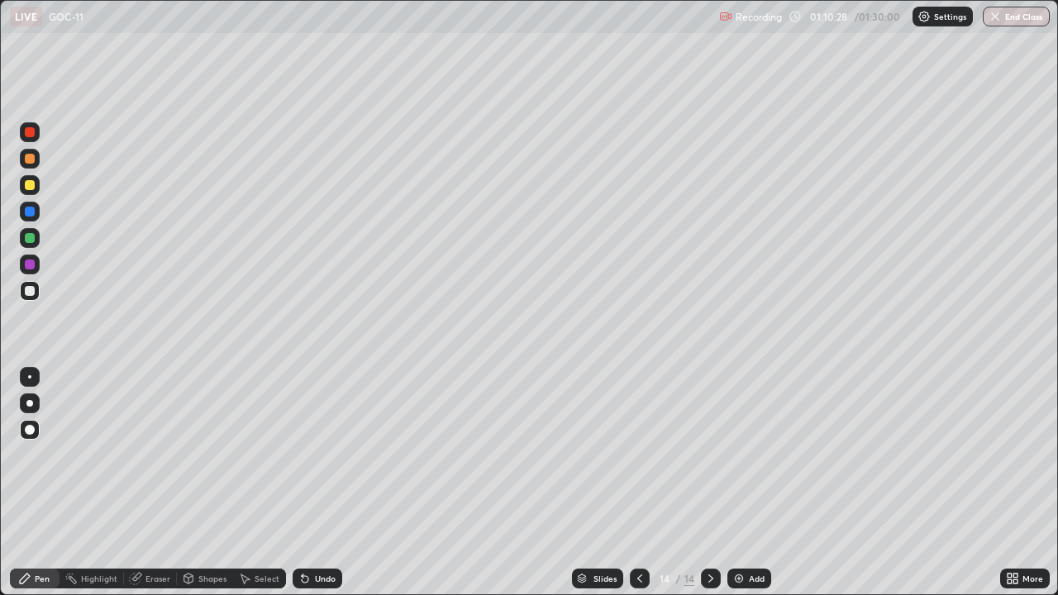
click at [34, 265] on div at bounding box center [30, 265] width 10 height 10
click at [322, 522] on div "Undo" at bounding box center [325, 579] width 21 height 8
click at [334, 522] on div "Undo" at bounding box center [318, 579] width 50 height 20
click at [21, 288] on div at bounding box center [30, 291] width 20 height 20
click at [646, 522] on div at bounding box center [640, 579] width 20 height 20
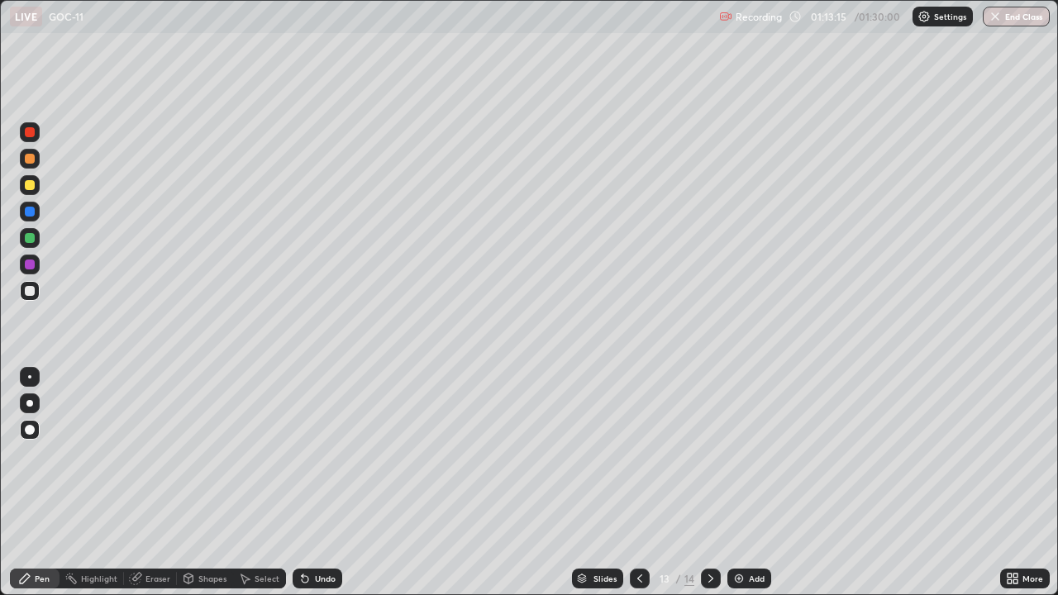
click at [709, 522] on icon at bounding box center [710, 578] width 13 height 13
click at [599, 522] on div "Slides" at bounding box center [605, 579] width 23 height 8
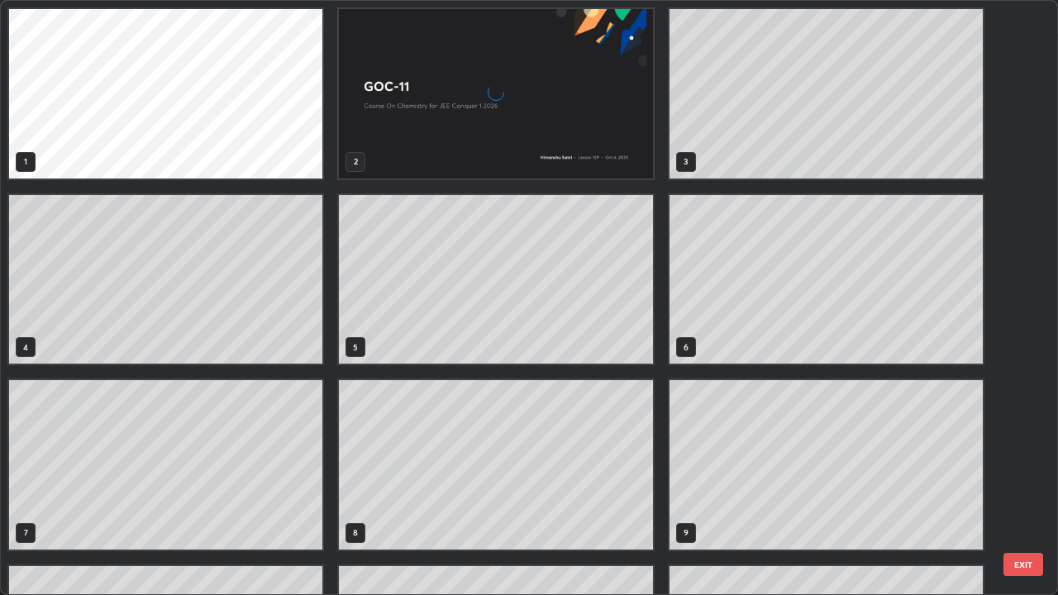
scroll to position [589, 1048]
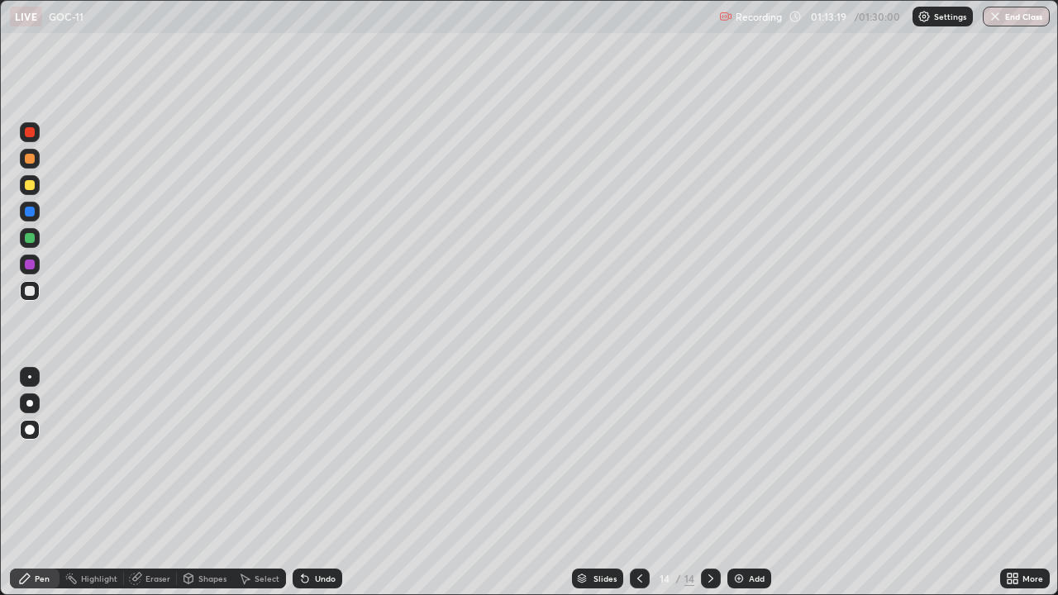
click at [712, 522] on icon at bounding box center [710, 578] width 13 height 13
click at [747, 522] on div "Add" at bounding box center [749, 579] width 44 height 20
click at [26, 193] on div at bounding box center [30, 185] width 20 height 20
click at [41, 522] on div "Pen" at bounding box center [42, 579] width 15 height 8
click at [30, 292] on div at bounding box center [30, 291] width 10 height 10
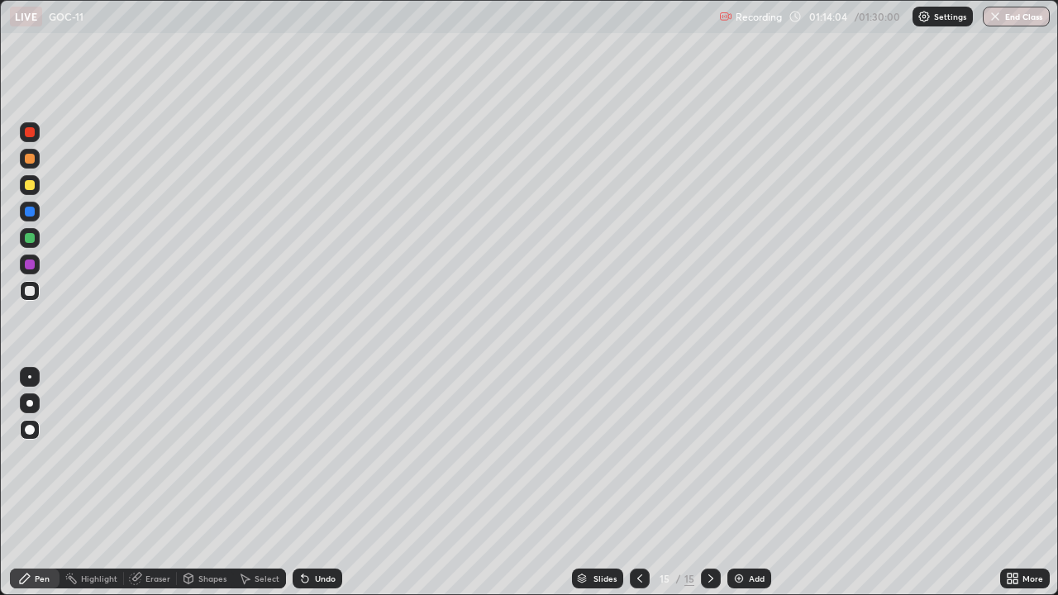
click at [32, 212] on div at bounding box center [30, 212] width 10 height 10
click at [27, 295] on div at bounding box center [30, 291] width 10 height 10
click at [36, 262] on div at bounding box center [30, 265] width 20 height 20
click at [323, 522] on div "Undo" at bounding box center [325, 579] width 21 height 8
click at [149, 522] on div "Eraser" at bounding box center [157, 579] width 25 height 8
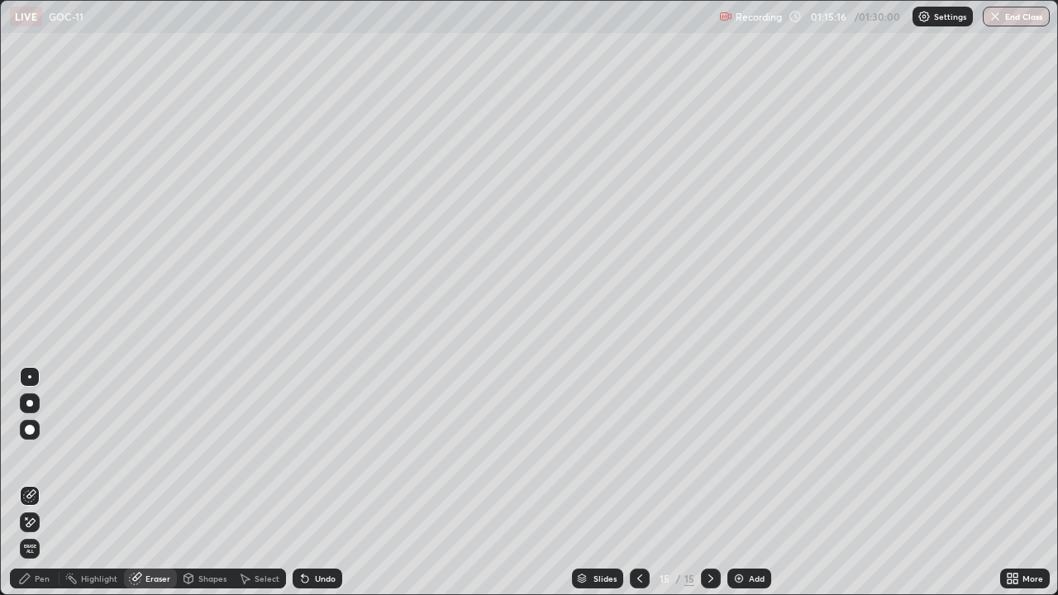
click at [39, 522] on div "Pen" at bounding box center [35, 579] width 50 height 20
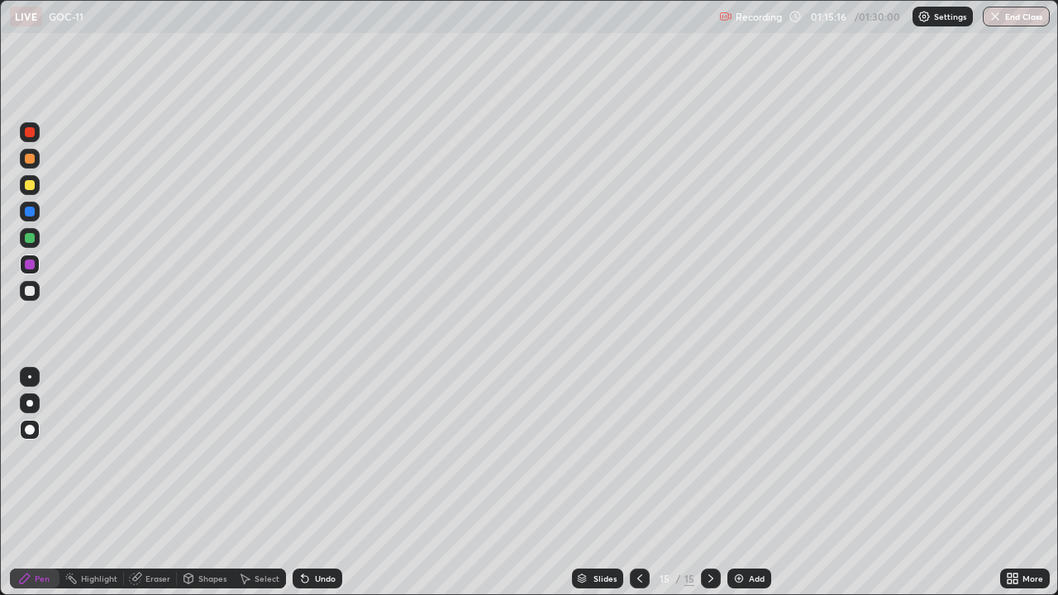
click at [36, 522] on div "Pen" at bounding box center [35, 579] width 50 height 20
click at [752, 522] on div "Add" at bounding box center [749, 579] width 44 height 20
click at [31, 185] on div at bounding box center [30, 185] width 10 height 10
click at [31, 291] on div at bounding box center [30, 291] width 10 height 10
click at [21, 296] on div at bounding box center [30, 291] width 20 height 20
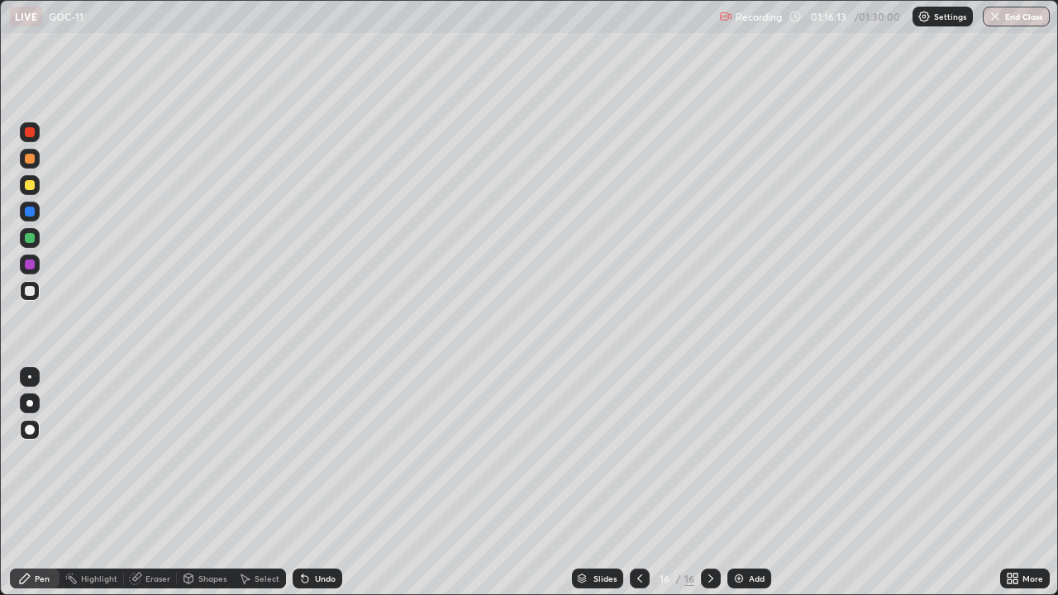
click at [27, 257] on div at bounding box center [30, 265] width 20 height 20
click at [21, 231] on div at bounding box center [30, 238] width 20 height 20
click at [30, 260] on div at bounding box center [30, 265] width 10 height 10
click at [31, 294] on div at bounding box center [30, 291] width 10 height 10
click at [160, 522] on div "Eraser" at bounding box center [157, 579] width 25 height 8
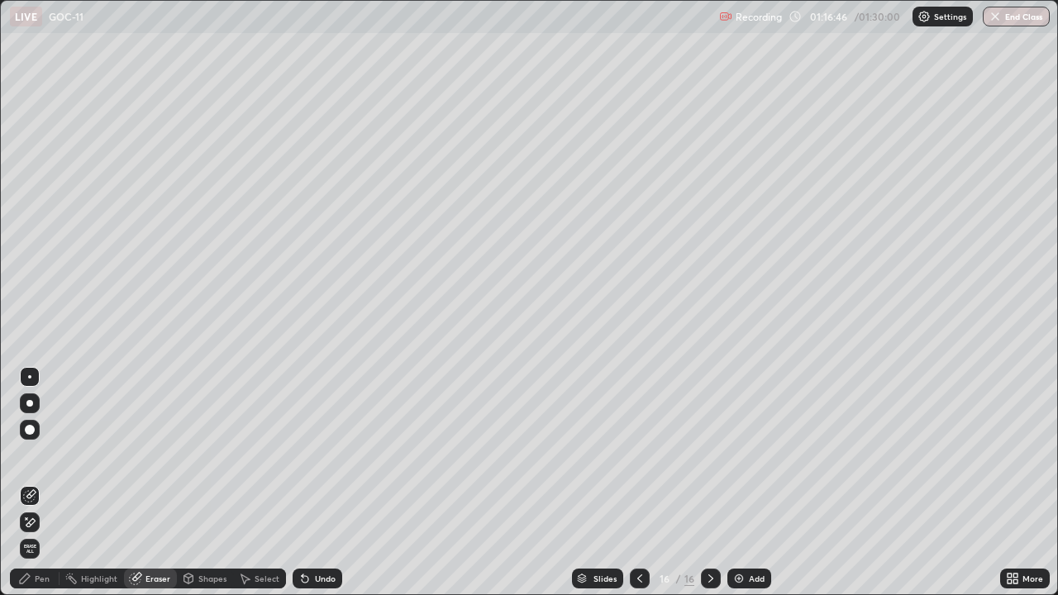
click at [32, 522] on div "Pen" at bounding box center [35, 579] width 50 height 20
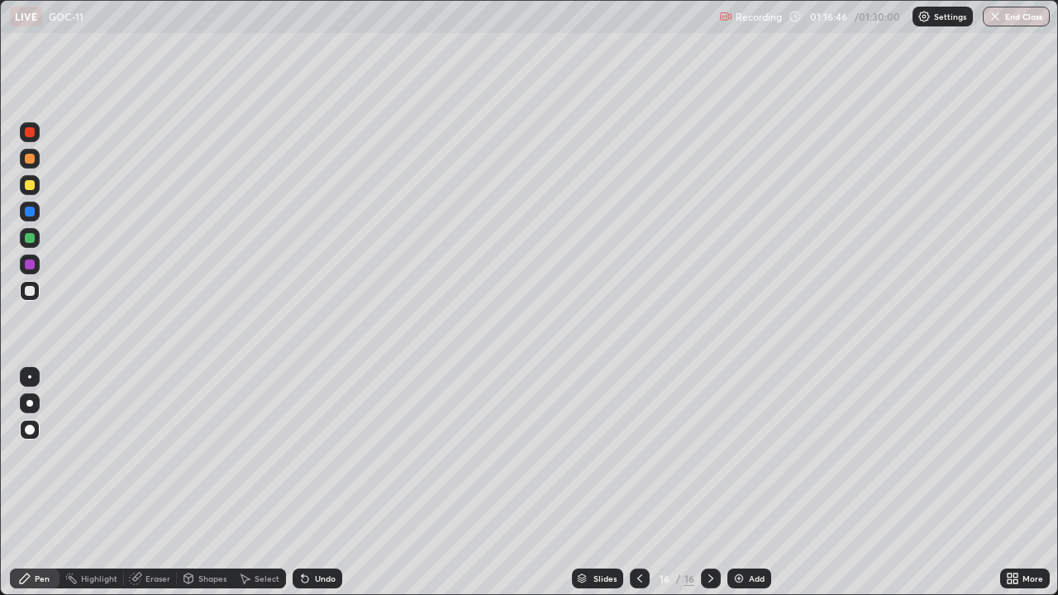
click at [36, 522] on div "Pen" at bounding box center [35, 579] width 50 height 20
click at [28, 189] on div at bounding box center [30, 185] width 10 height 10
click at [158, 522] on div "Eraser" at bounding box center [157, 579] width 25 height 8
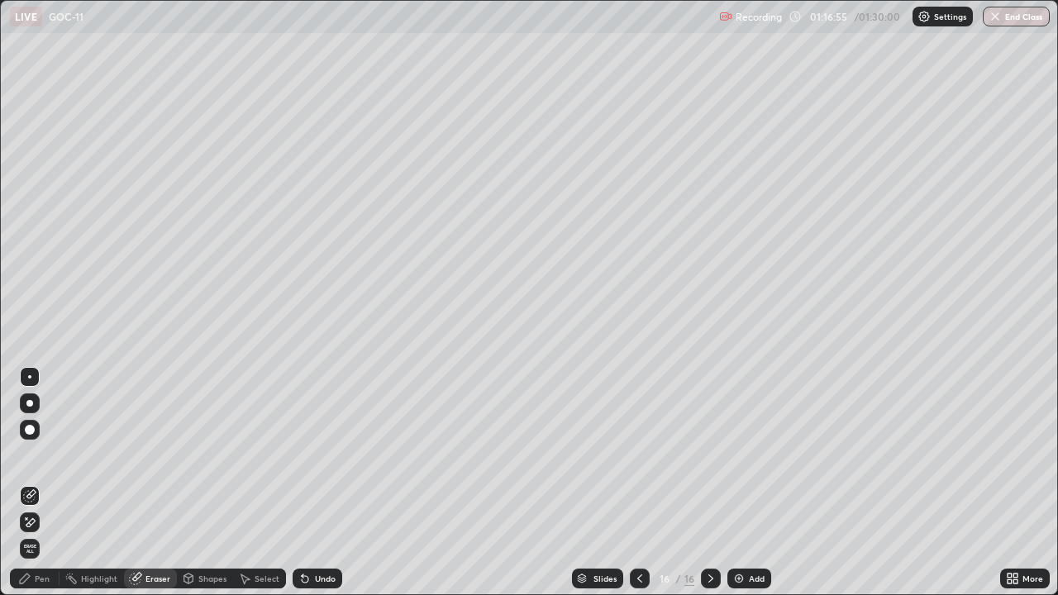
click at [47, 522] on div "Pen" at bounding box center [35, 579] width 50 height 20
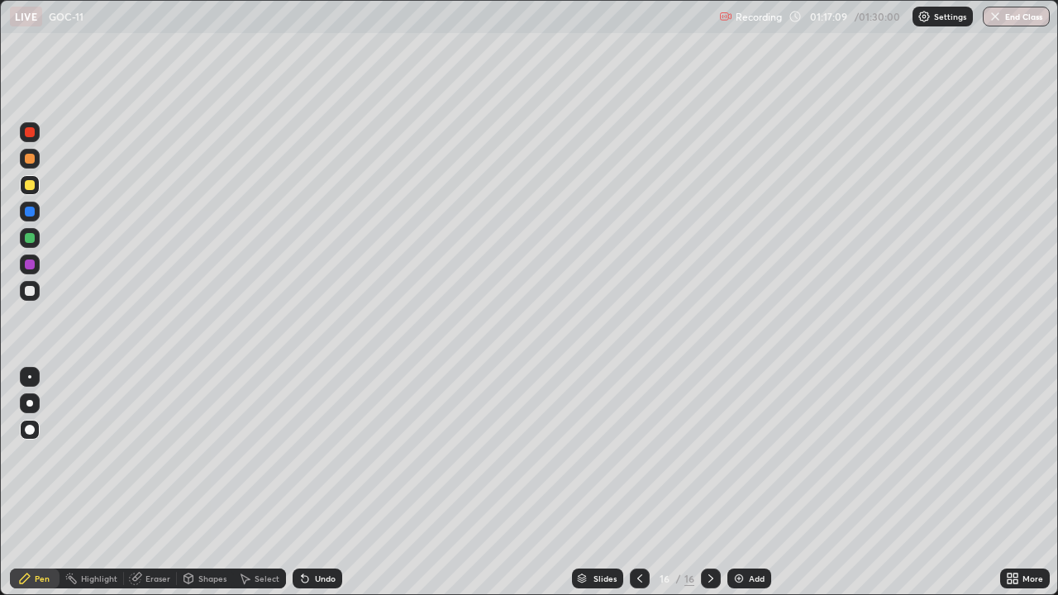
click at [32, 293] on div at bounding box center [30, 291] width 10 height 10
click at [755, 522] on div "Add" at bounding box center [749, 579] width 44 height 20
click at [31, 188] on div at bounding box center [30, 185] width 10 height 10
click at [637, 522] on icon at bounding box center [639, 578] width 13 height 13
click at [642, 522] on div at bounding box center [640, 578] width 20 height 33
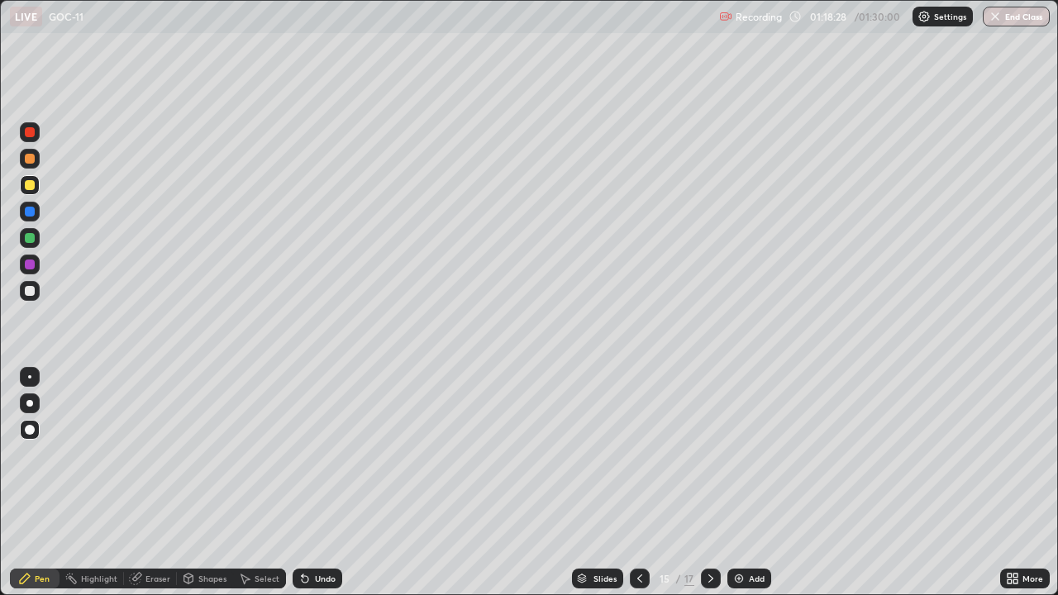
click at [709, 522] on icon at bounding box center [710, 578] width 13 height 13
click at [713, 522] on div at bounding box center [711, 578] width 20 height 33
click at [324, 522] on div "Undo" at bounding box center [325, 579] width 21 height 8
click at [318, 522] on div "Undo" at bounding box center [318, 579] width 50 height 20
click at [315, 522] on div "Undo" at bounding box center [325, 579] width 21 height 8
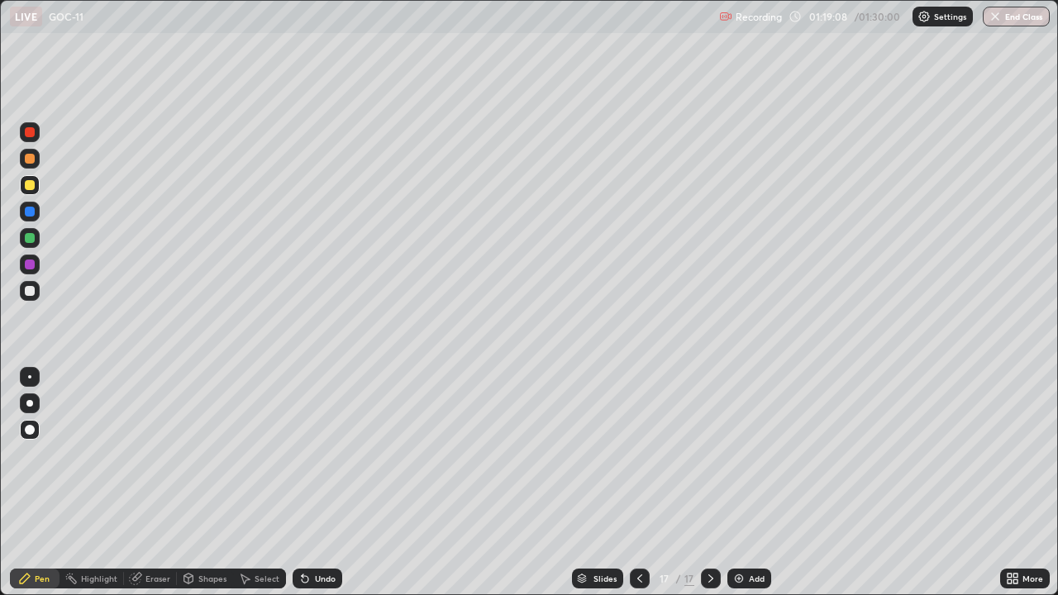
click at [311, 522] on div "Undo" at bounding box center [318, 579] width 50 height 20
click at [309, 522] on div "Undo" at bounding box center [318, 579] width 50 height 20
click at [317, 522] on div "Undo" at bounding box center [325, 579] width 21 height 8
click at [311, 522] on div "Undo" at bounding box center [318, 579] width 50 height 20
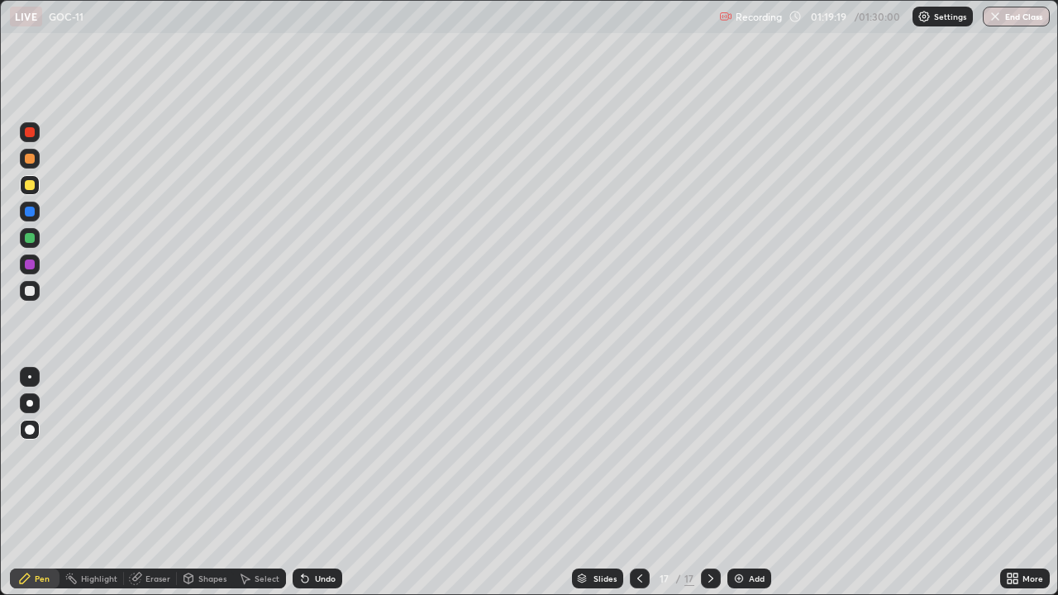
click at [305, 522] on icon at bounding box center [305, 579] width 7 height 7
click at [303, 522] on icon at bounding box center [305, 579] width 7 height 7
click at [302, 522] on icon at bounding box center [304, 578] width 13 height 13
click at [309, 522] on div "Undo" at bounding box center [318, 579] width 50 height 20
click at [311, 522] on div "Undo" at bounding box center [318, 579] width 50 height 20
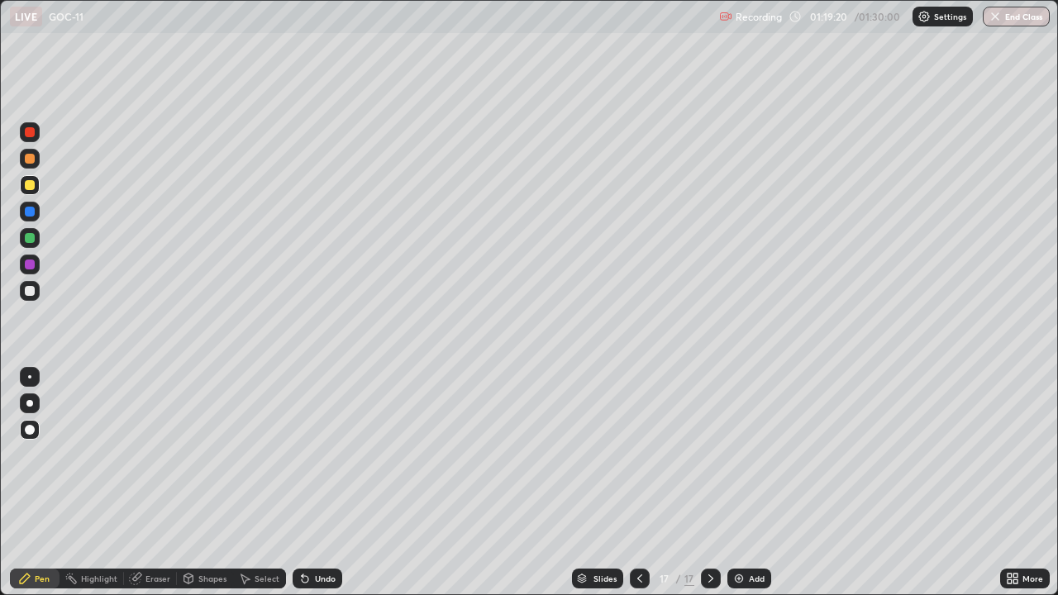
click at [311, 522] on div "Undo" at bounding box center [318, 579] width 50 height 20
click at [315, 522] on div "Undo" at bounding box center [318, 579] width 50 height 20
click at [638, 522] on icon at bounding box center [639, 578] width 13 height 13
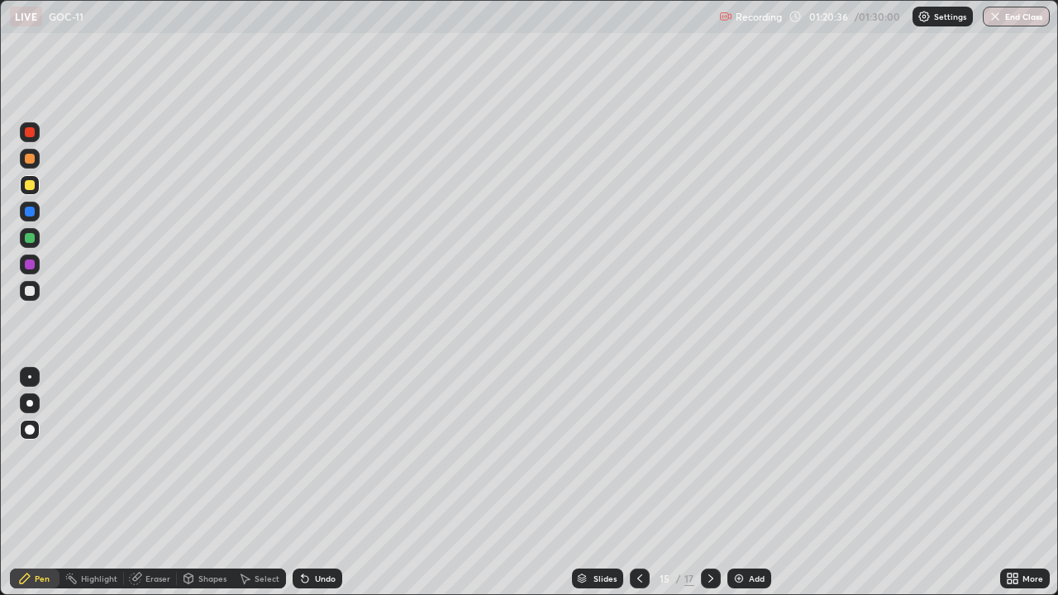
click at [707, 522] on icon at bounding box center [710, 578] width 13 height 13
click at [745, 522] on div "Add" at bounding box center [749, 579] width 44 height 20
click at [31, 293] on div at bounding box center [30, 291] width 10 height 10
click at [22, 289] on div at bounding box center [30, 291] width 20 height 20
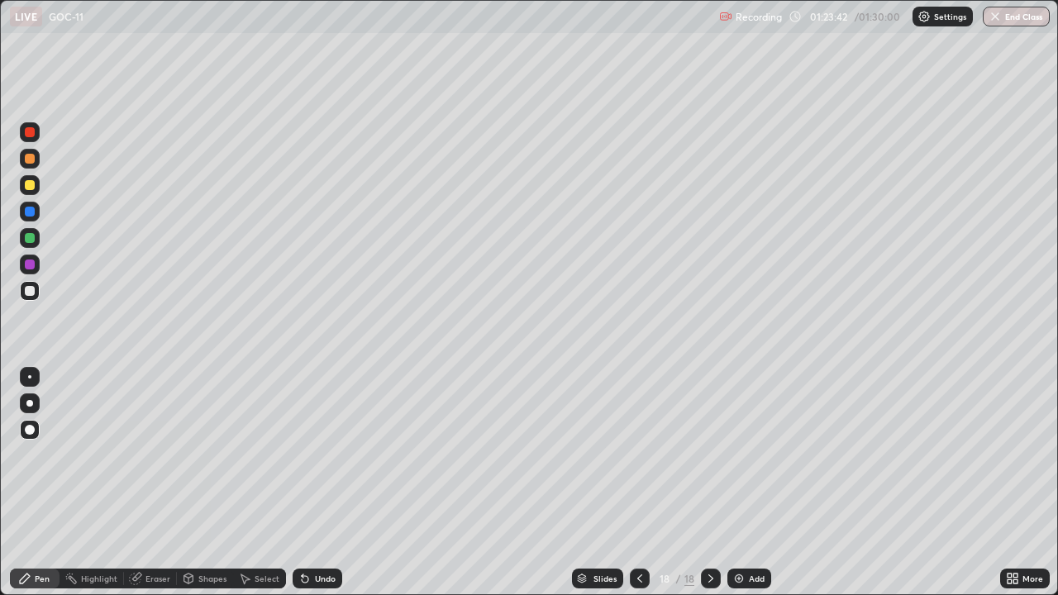
click at [26, 268] on div at bounding box center [30, 265] width 10 height 10
click at [157, 522] on div "Eraser" at bounding box center [150, 579] width 53 height 20
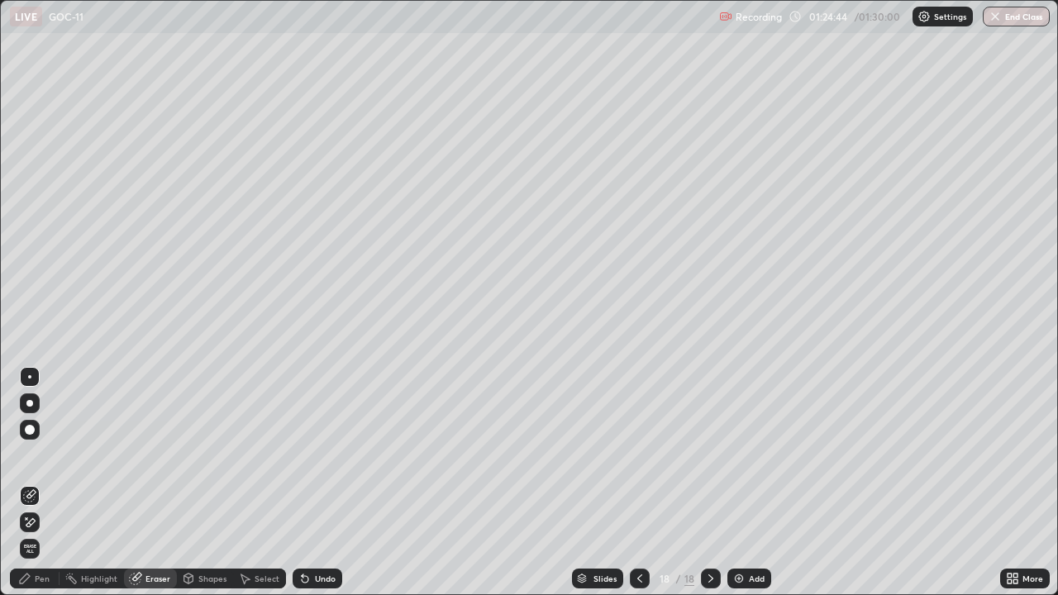
click at [36, 522] on div "Pen" at bounding box center [42, 579] width 15 height 8
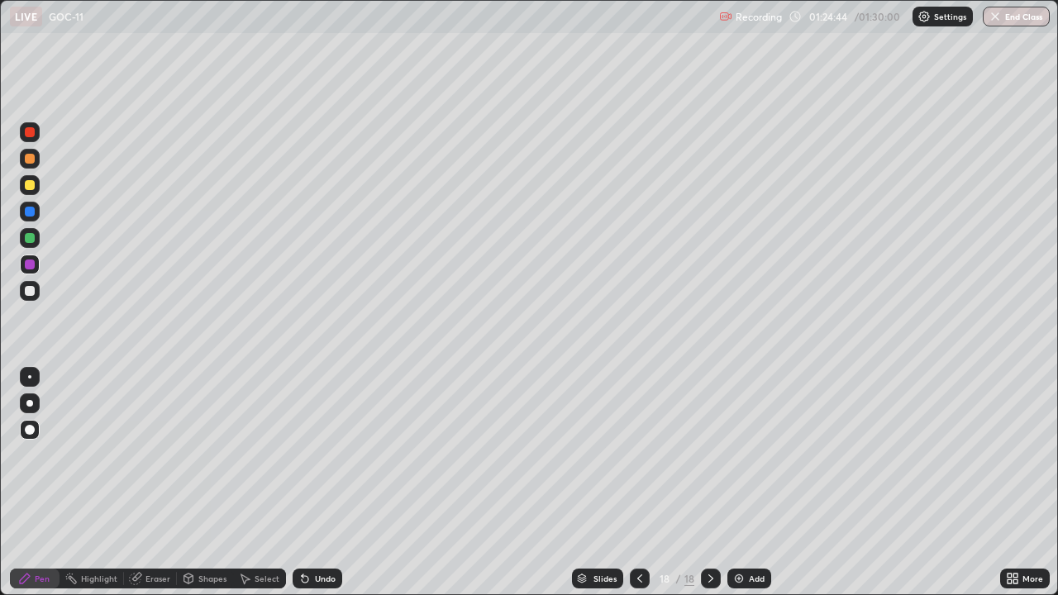
click at [36, 522] on div "Pen" at bounding box center [35, 579] width 50 height 20
click at [749, 522] on div "Add" at bounding box center [749, 579] width 44 height 20
click at [30, 185] on div at bounding box center [30, 185] width 10 height 10
click at [1018, 17] on button "End Class" at bounding box center [1017, 17] width 65 height 20
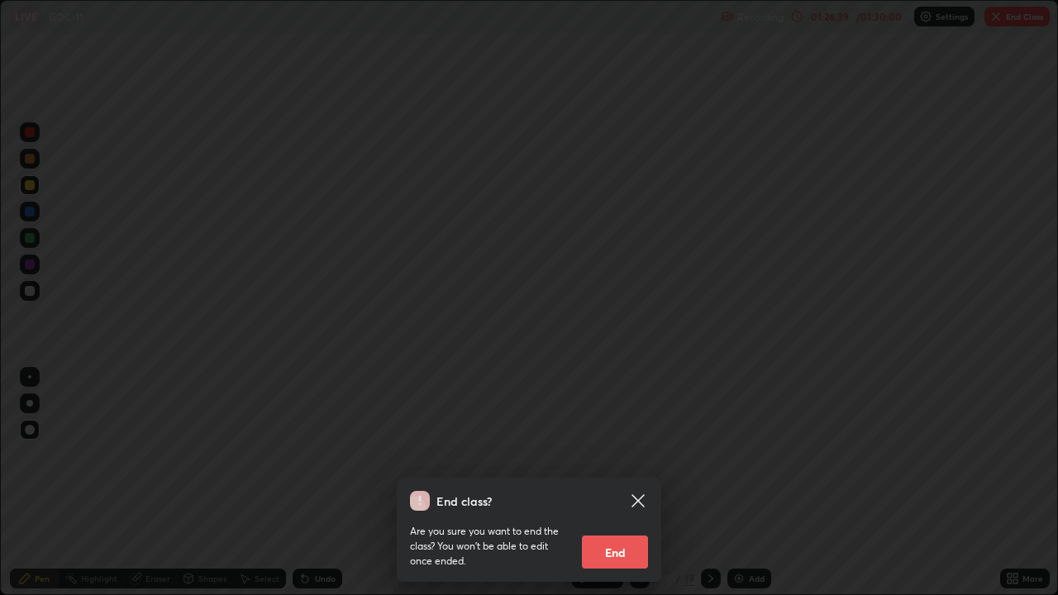
click at [631, 522] on button "End" at bounding box center [615, 552] width 66 height 33
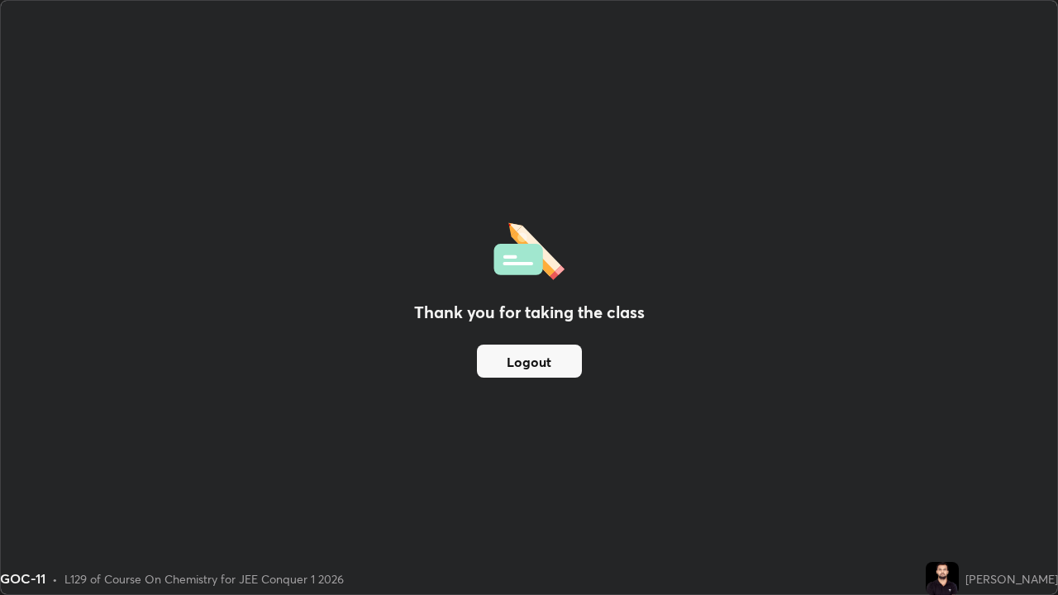
click at [544, 374] on button "Logout" at bounding box center [529, 361] width 105 height 33
